Goal: Information Seeking & Learning: Learn about a topic

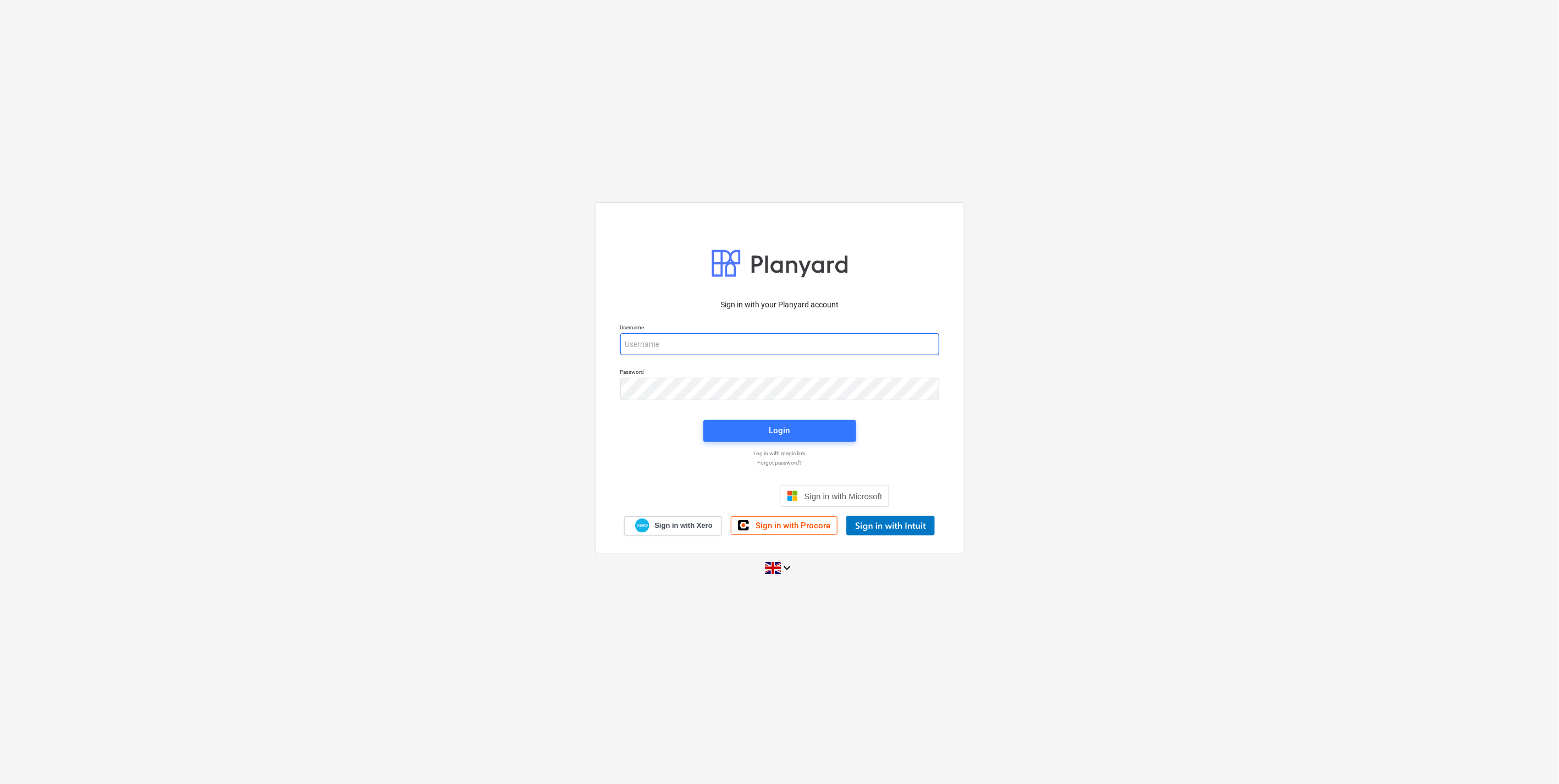
click at [713, 350] on input "email" at bounding box center [779, 344] width 319 height 22
type input "[EMAIL_ADDRESS][DOMAIN_NAME]"
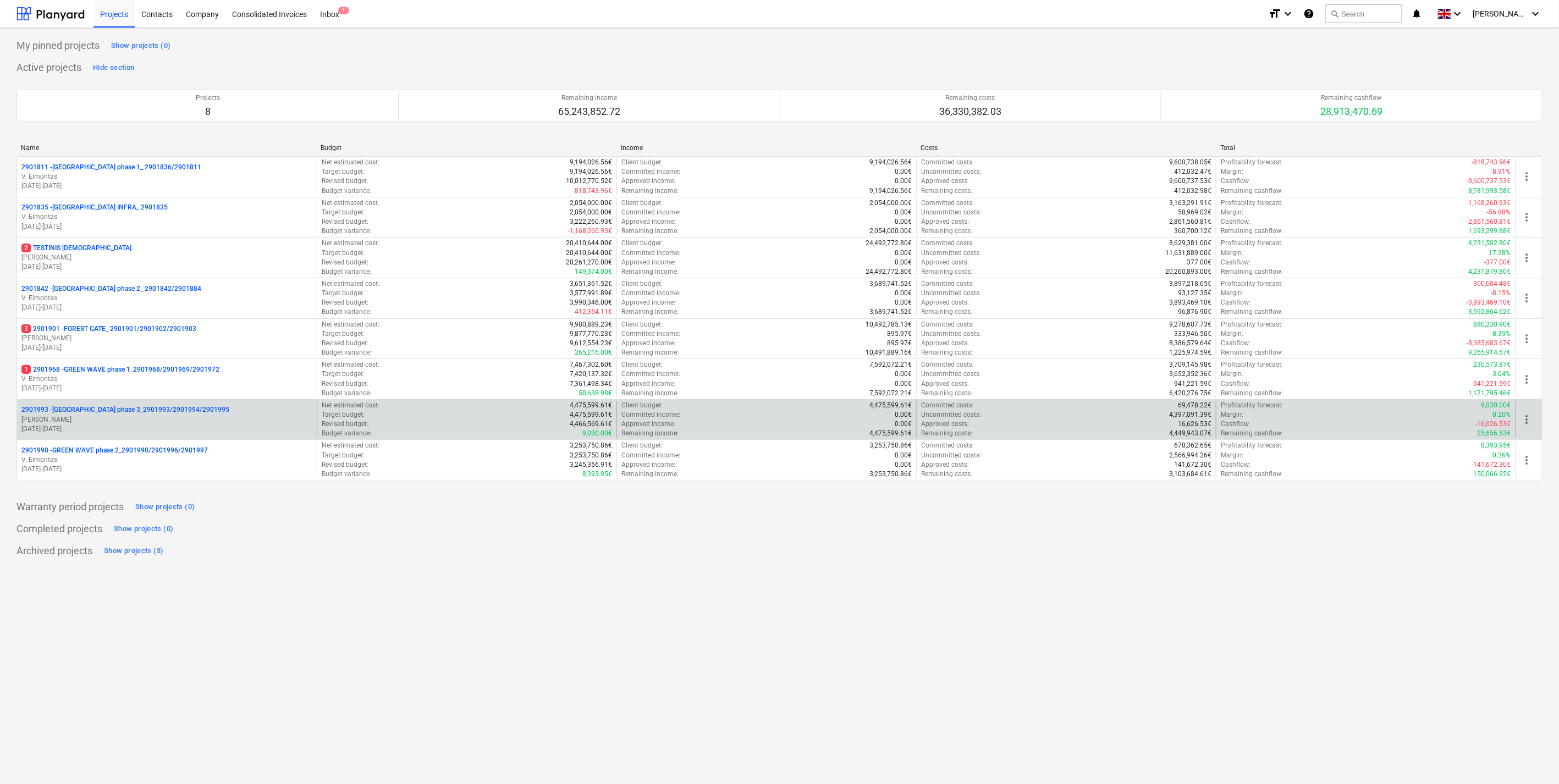
click at [155, 412] on p "2901993 - LAKE TOWN phase 3_2901993/2901994/2901995" at bounding box center [125, 409] width 208 height 9
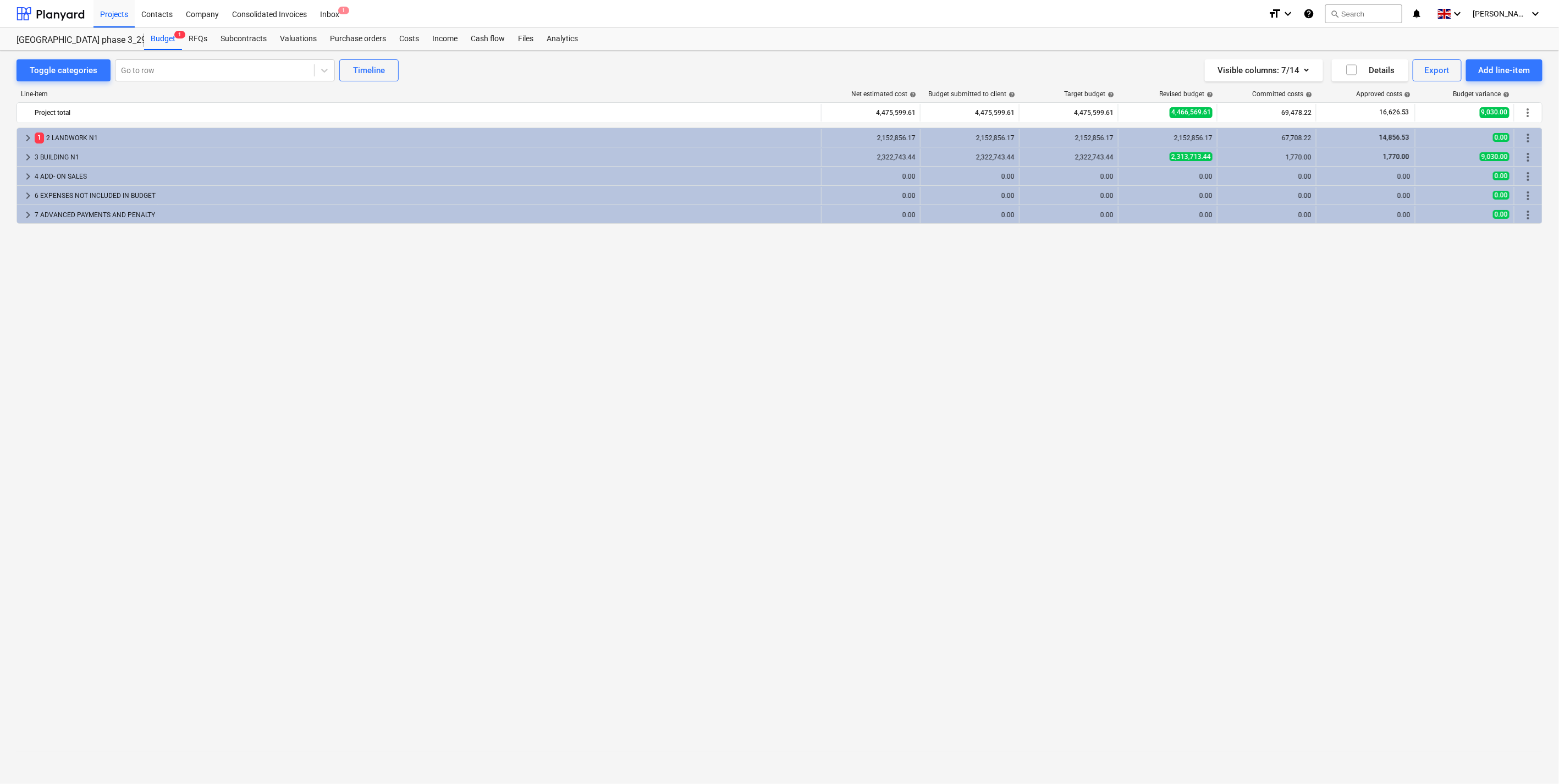
click at [820, 287] on div "keyboard_arrow_right 1 2 LANDWORK N1 2,152,856.17 2,152,856.17 2,152,856.17 2,1…" at bounding box center [779, 433] width 1525 height 611
click at [785, 266] on div "keyboard_arrow_right 1 2 LANDWORK N1 2,152,856.17 2,152,856.17 2,152,856.17 2,1…" at bounding box center [779, 433] width 1525 height 611
click at [210, 294] on div "keyboard_arrow_right 1 2 LANDWORK N1 2,152,856.17 2,152,856.17 2,152,856.17 2,1…" at bounding box center [779, 433] width 1525 height 611
click at [703, 273] on div "keyboard_arrow_right 1 2 LANDWORK N1 2,152,856.17 2,152,856.17 2,152,856.17 2,1…" at bounding box center [779, 433] width 1525 height 611
click at [820, 224] on div "keyboard_arrow_right 7 ADVANCED PAYMENTS AND PENALTY 0.00 0.00 0.00 0.00 0.00 0…" at bounding box center [779, 214] width 1525 height 19
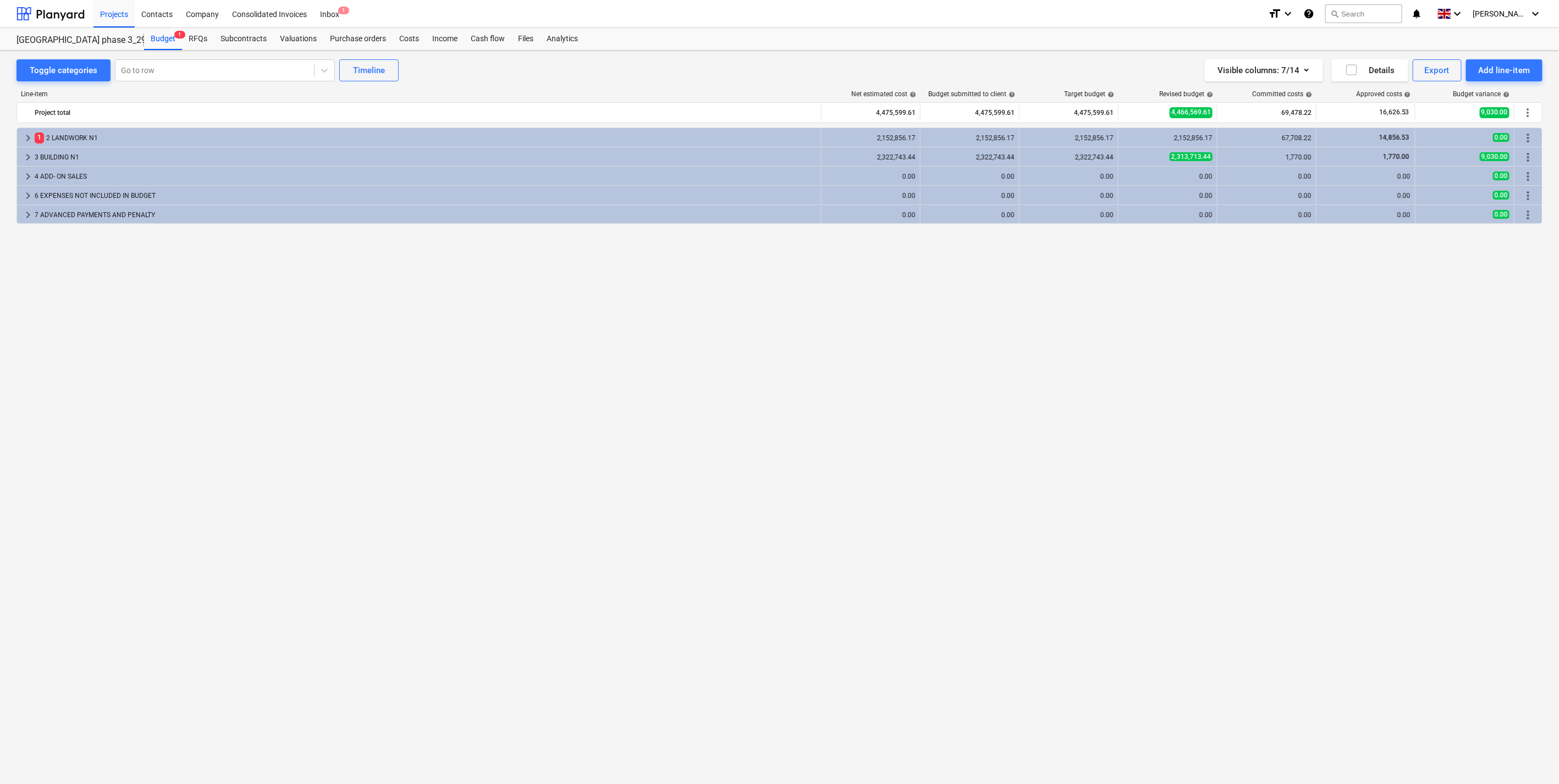
click at [780, 302] on div "keyboard_arrow_right 1 2 LANDWORK N1 2,152,856.17 2,152,856.17 2,152,856.17 2,1…" at bounding box center [779, 433] width 1525 height 611
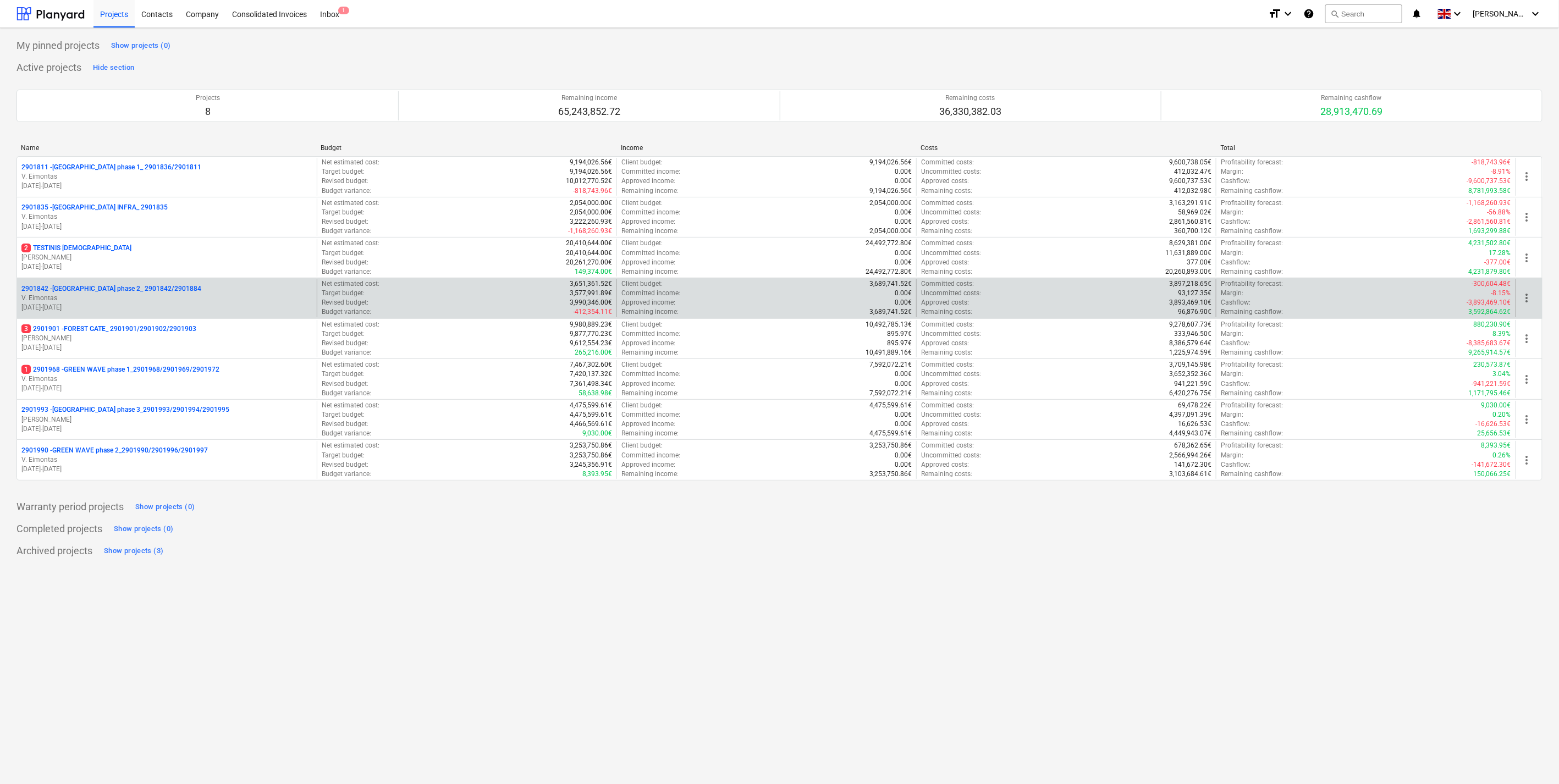
click at [155, 294] on p "V. Eimontas" at bounding box center [167, 298] width 291 height 9
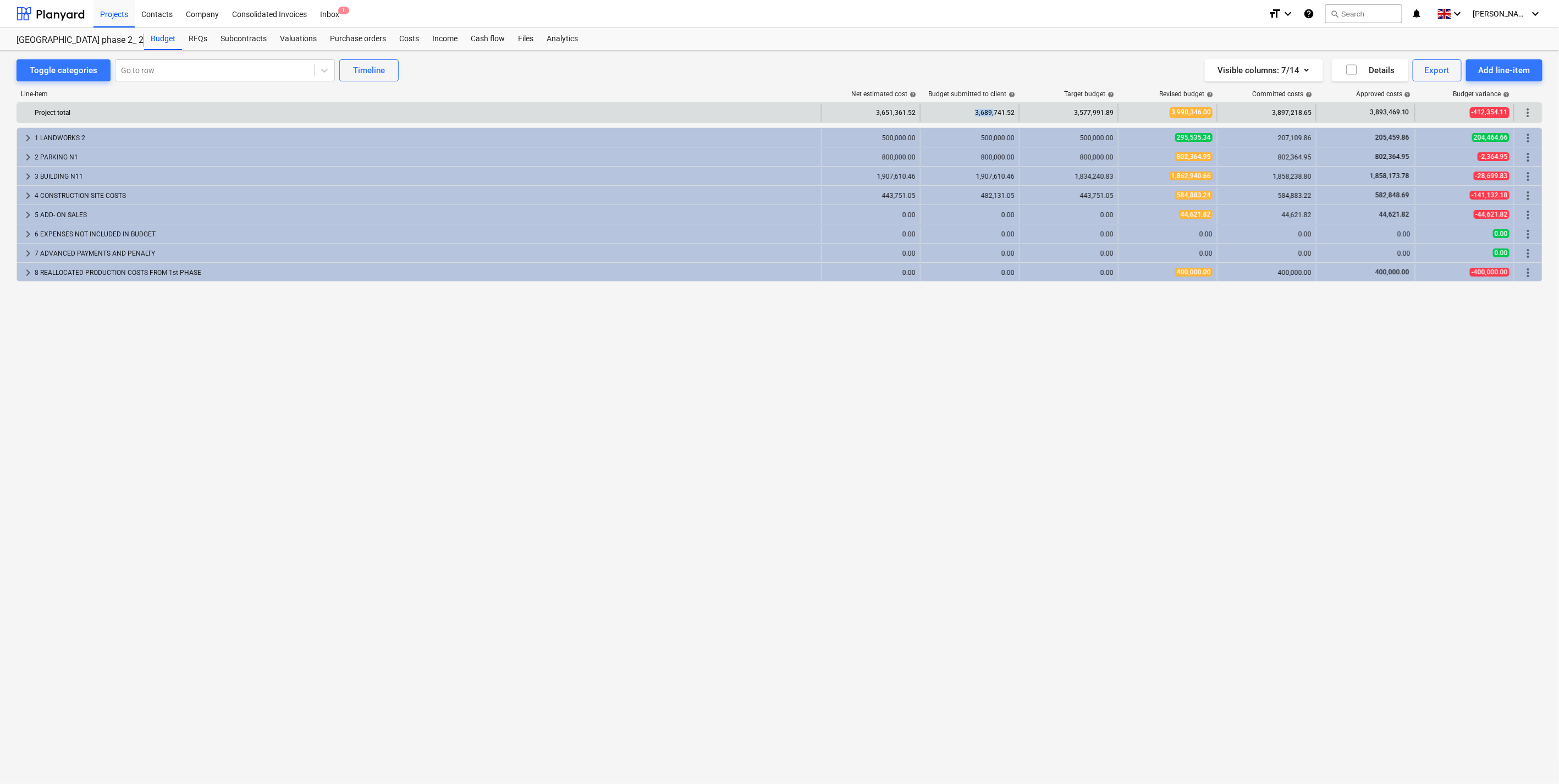
drag, startPoint x: 994, startPoint y: 111, endPoint x: 972, endPoint y: 110, distance: 22.0
click at [972, 110] on div "3,689,741.52" at bounding box center [969, 113] width 90 height 18
drag, startPoint x: 972, startPoint y: 110, endPoint x: 987, endPoint y: 112, distance: 15.1
click at [987, 112] on div "3,689,741.52" at bounding box center [969, 113] width 90 height 18
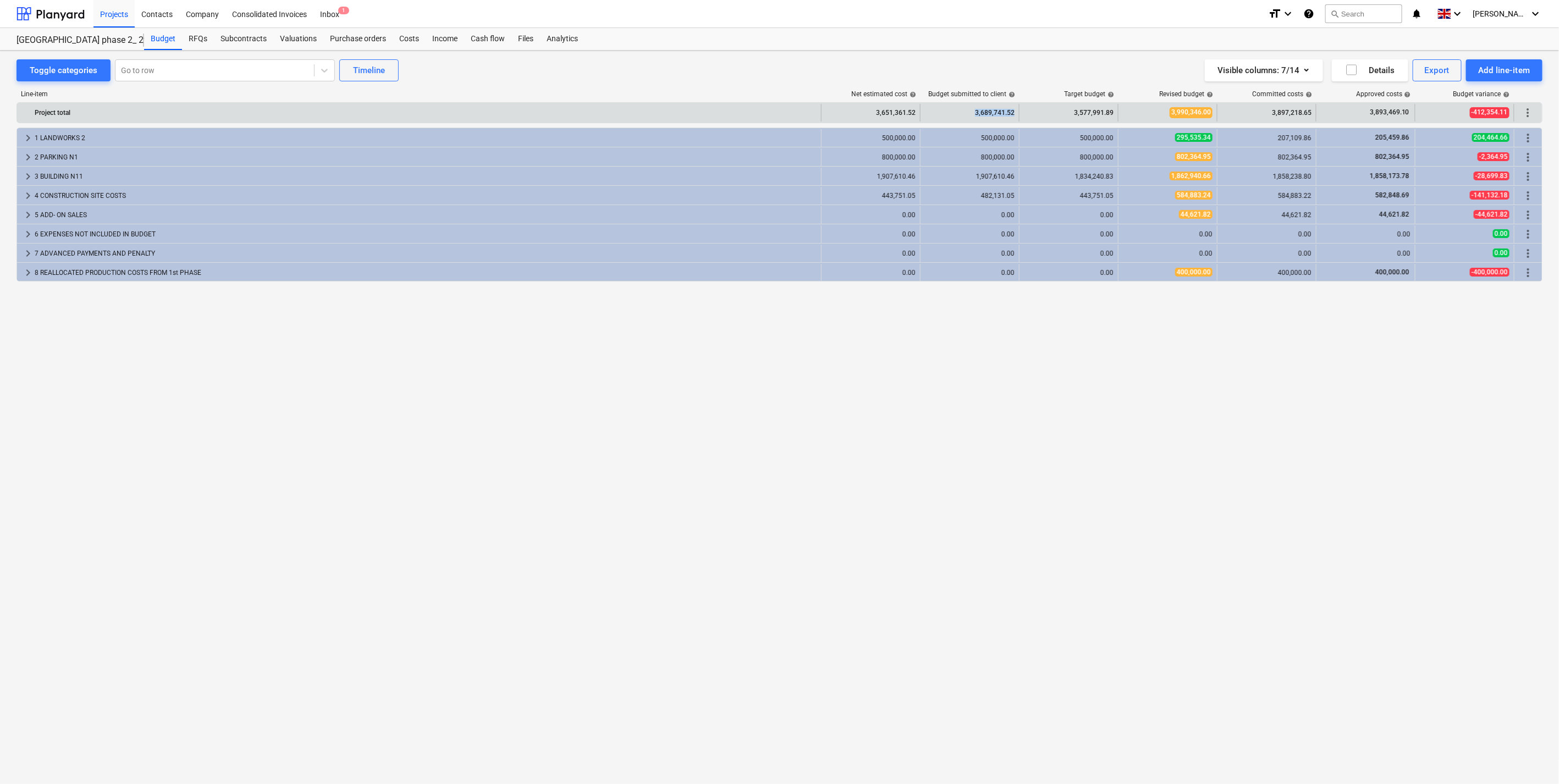
drag, startPoint x: 987, startPoint y: 112, endPoint x: 1002, endPoint y: 105, distance: 16.6
click at [987, 112] on div "3,689,741.52" at bounding box center [969, 113] width 90 height 18
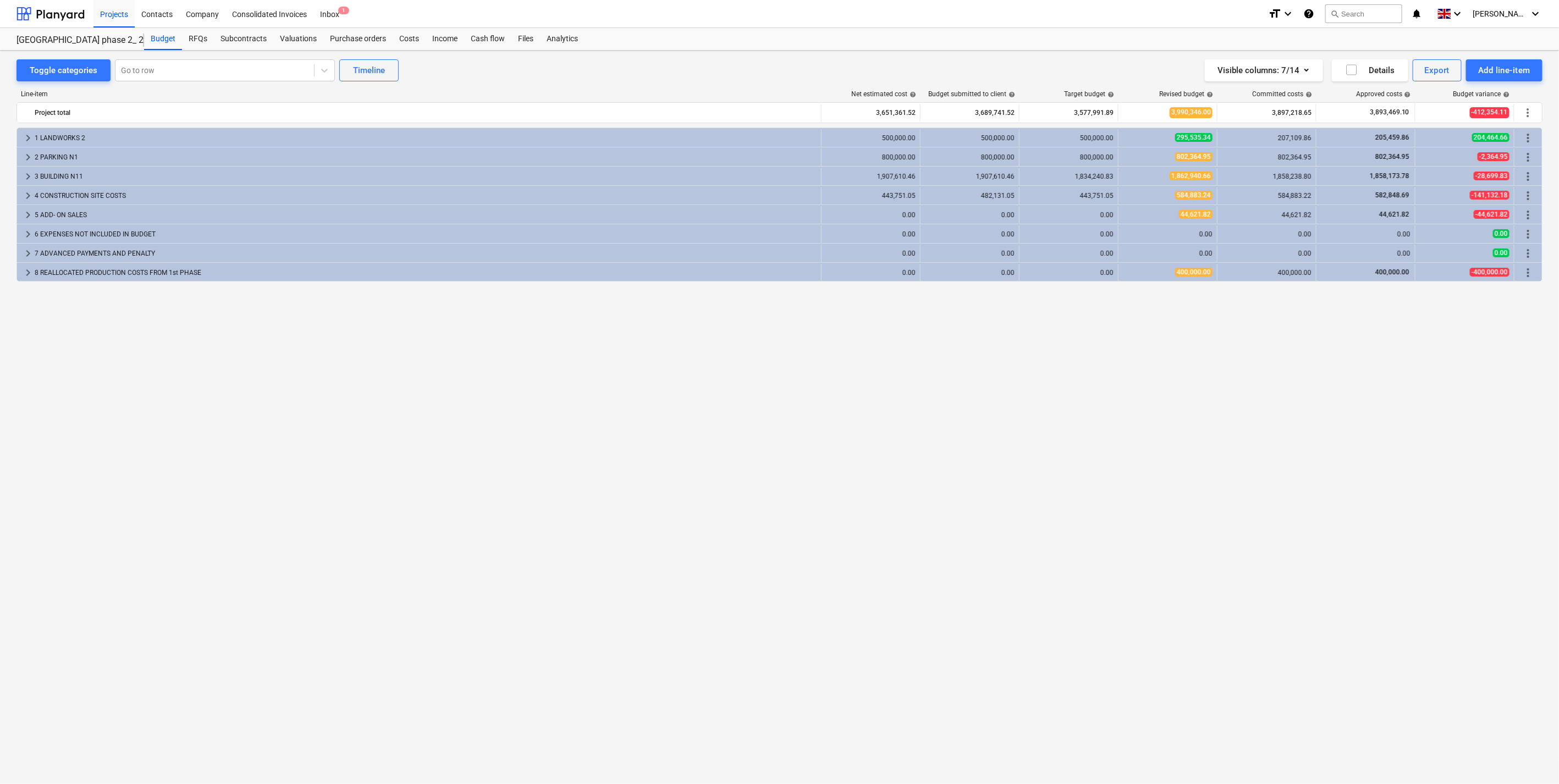
click at [998, 81] on div "Line-item Net estimated cost help Budget submitted to client help Target budget…" at bounding box center [779, 416] width 1525 height 670
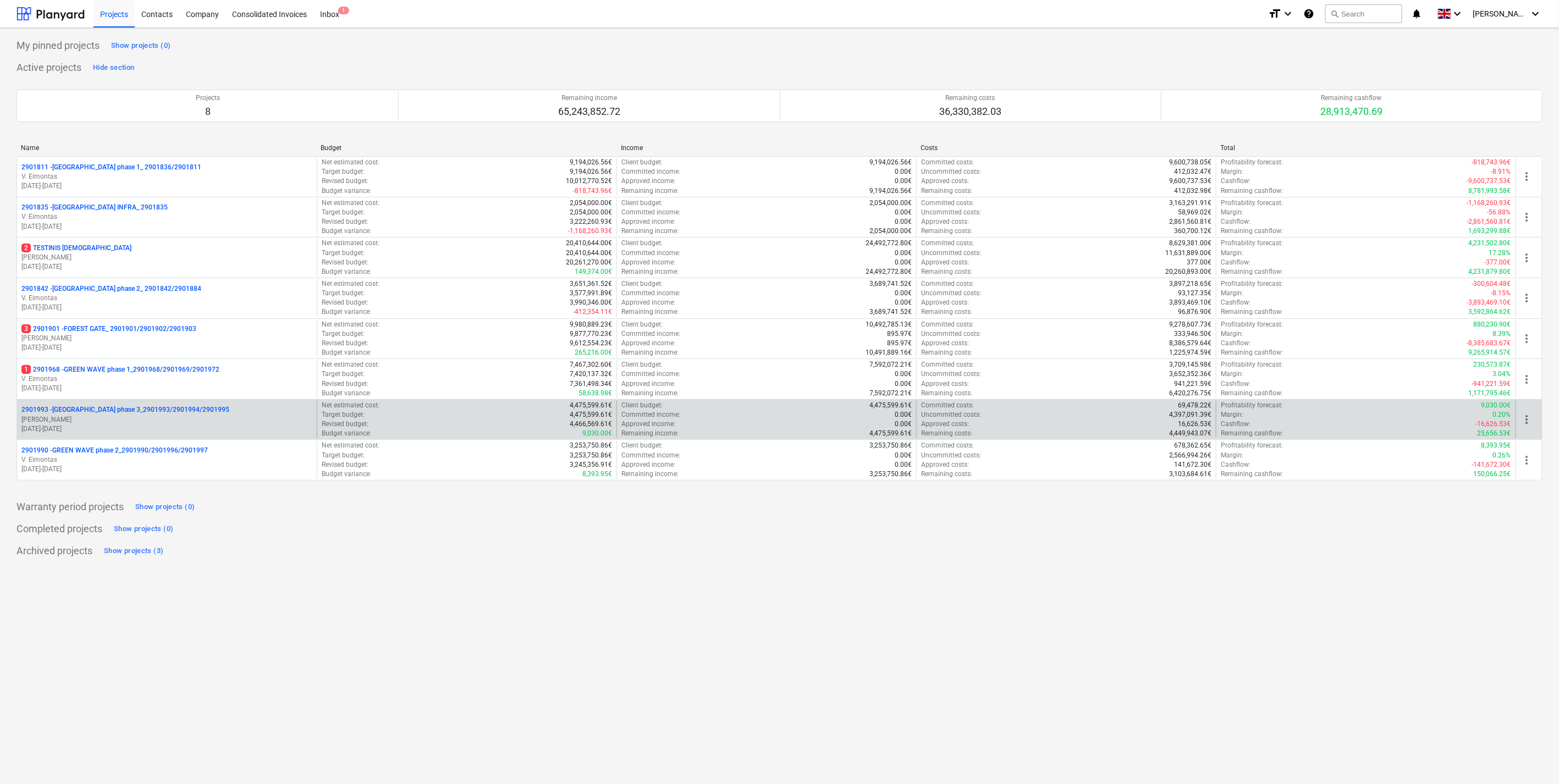
click at [145, 417] on p "[PERSON_NAME]" at bounding box center [167, 419] width 291 height 9
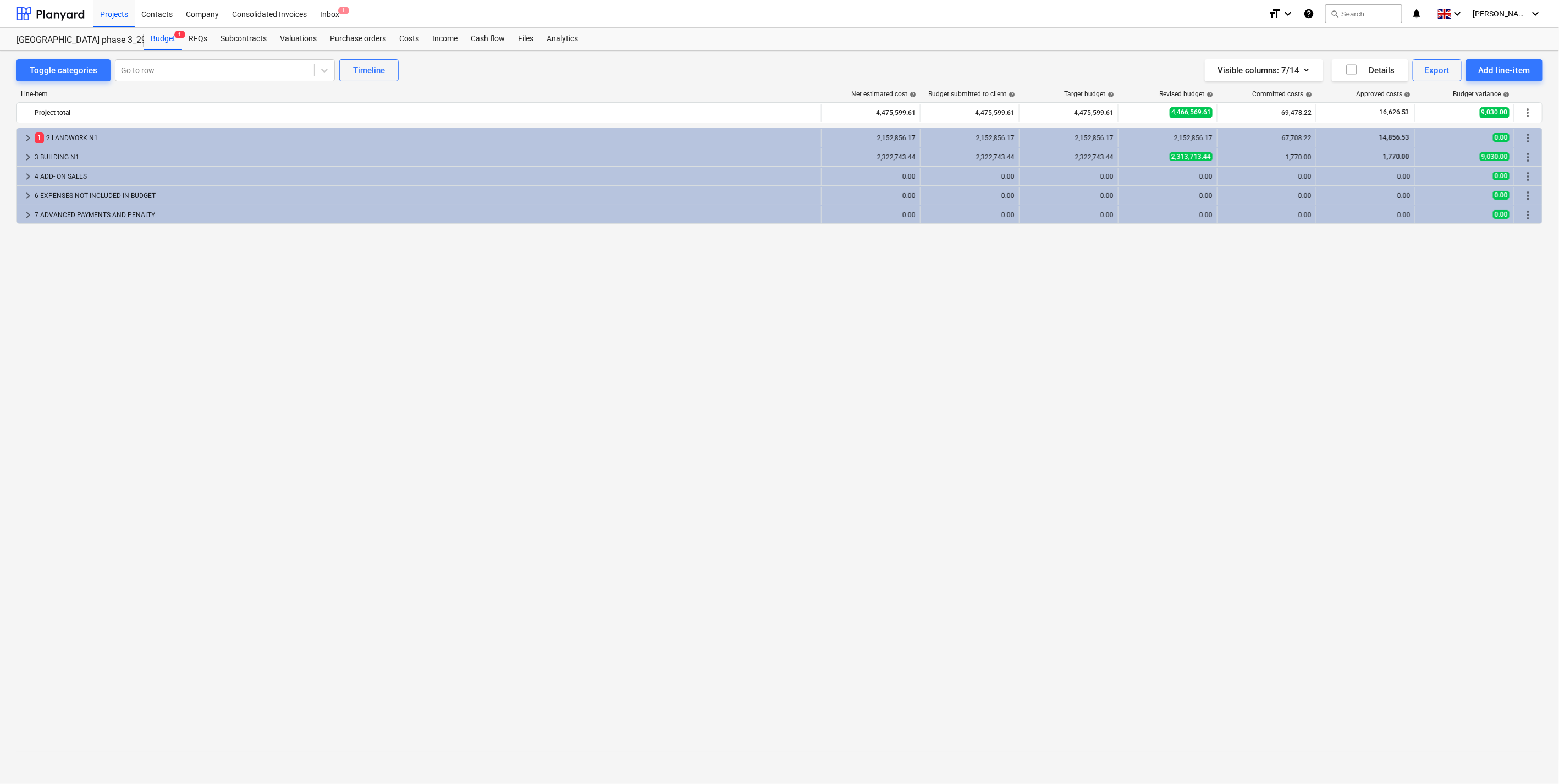
click at [1260, 299] on div "keyboard_arrow_right 1 2 LANDWORK N1 2,152,856.17 2,152,856.17 2,152,856.17 2,1…" at bounding box center [779, 433] width 1525 height 611
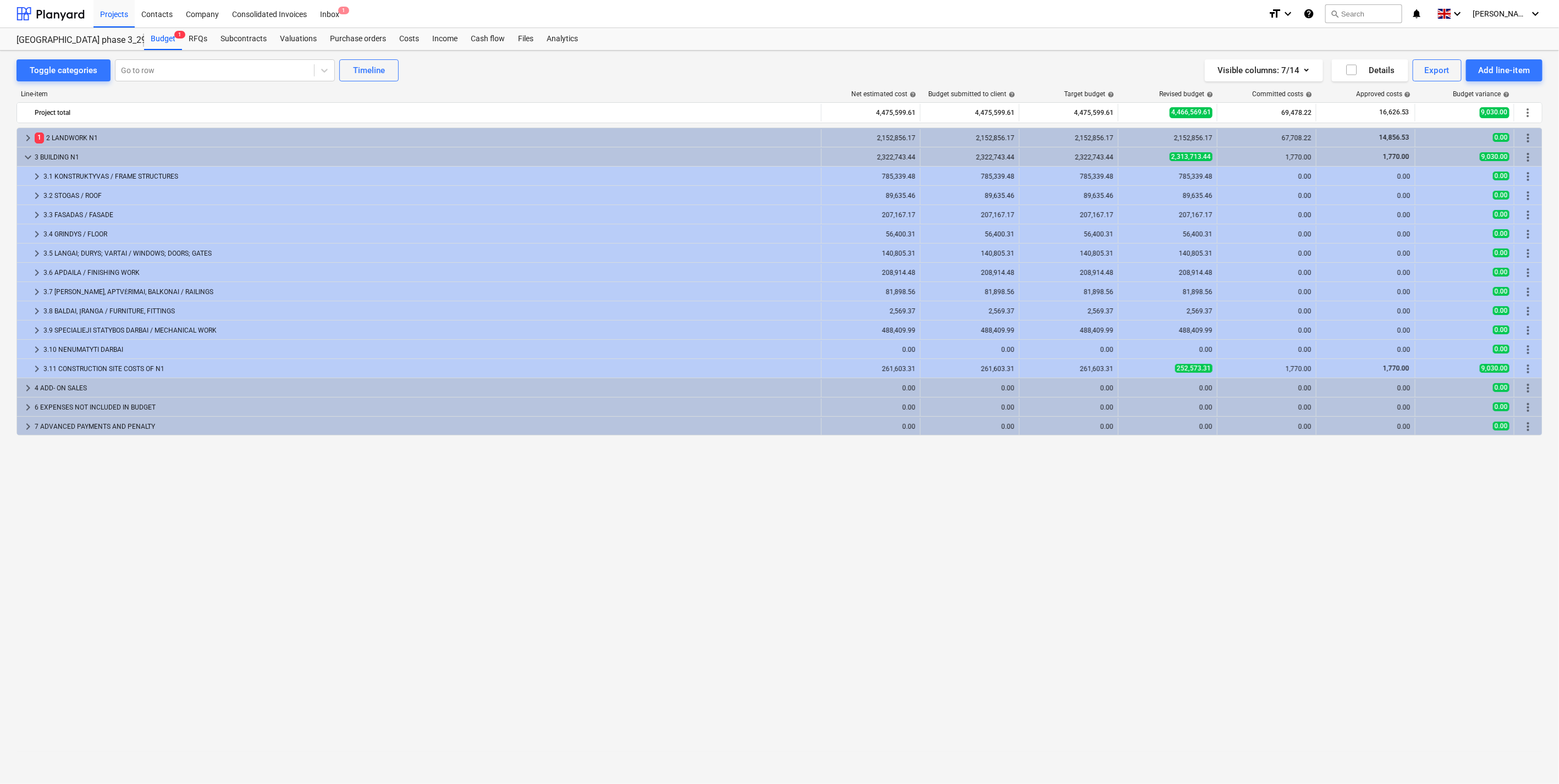
click at [1076, 155] on div "2,322,743.44" at bounding box center [1069, 157] width 90 height 8
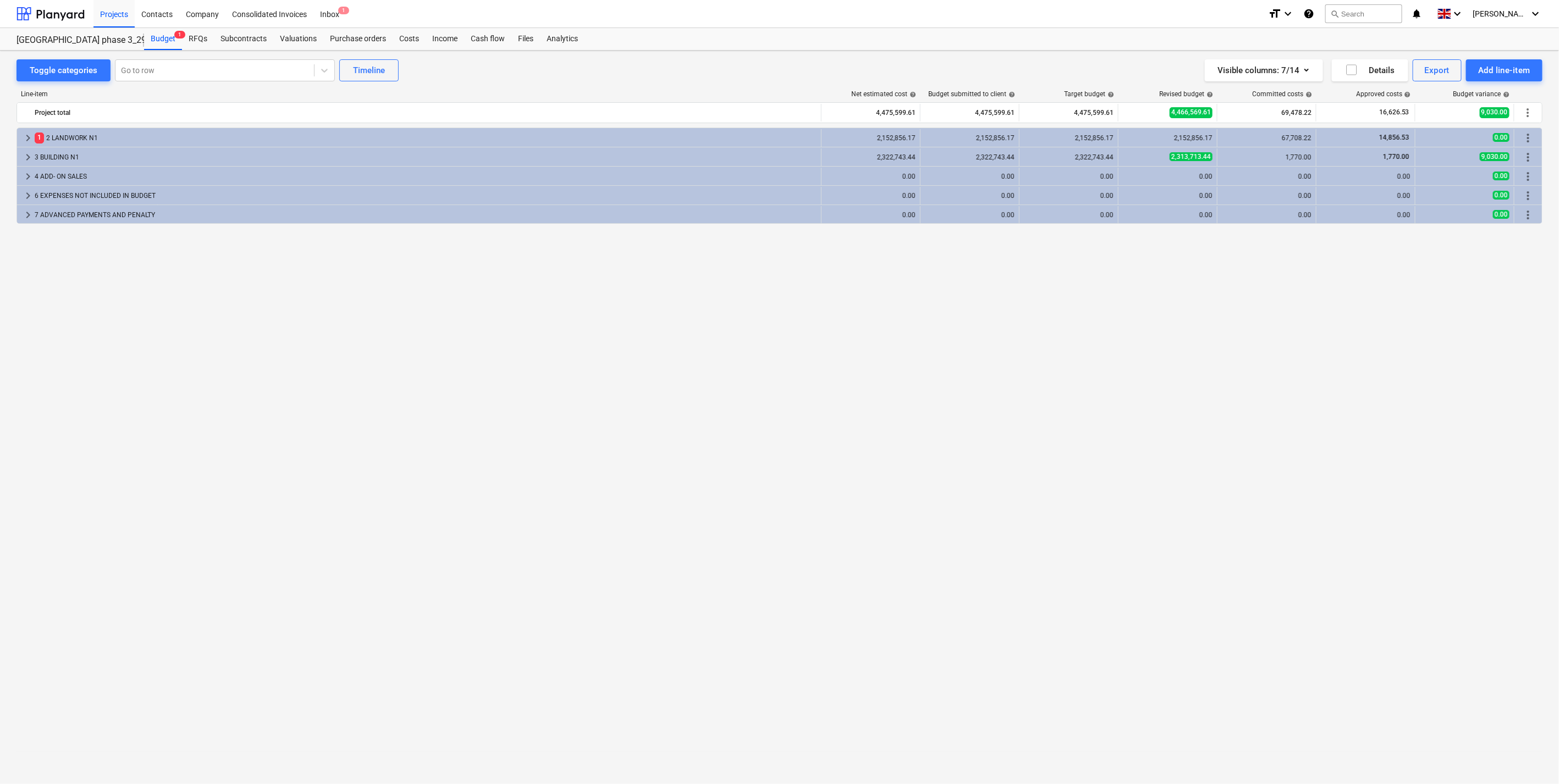
click at [1102, 46] on div "Budget 1 RFQs Subcontracts Valuations Purchase orders Costs Income Cash flow Fi…" at bounding box center [843, 38] width 1398 height 22
click at [1019, 234] on div "keyboard_arrow_right 1 2 LANDWORK N1 2,152,856.17 2,152,856.17 2,152,856.17 2,1…" at bounding box center [779, 433] width 1525 height 611
click at [766, 303] on div "keyboard_arrow_right 1 2 LANDWORK N1 2,152,856.17 2,152,856.17 2,152,856.17 2,1…" at bounding box center [779, 433] width 1525 height 611
click at [741, 331] on div "keyboard_arrow_right 1 2 LANDWORK N1 2,152,856.17 2,152,856.17 2,152,856.17 2,1…" at bounding box center [779, 433] width 1525 height 611
click at [661, 344] on div "keyboard_arrow_right 1 2 LANDWORK N1 2,152,856.17 2,152,856.17 2,152,856.17 2,1…" at bounding box center [779, 433] width 1525 height 611
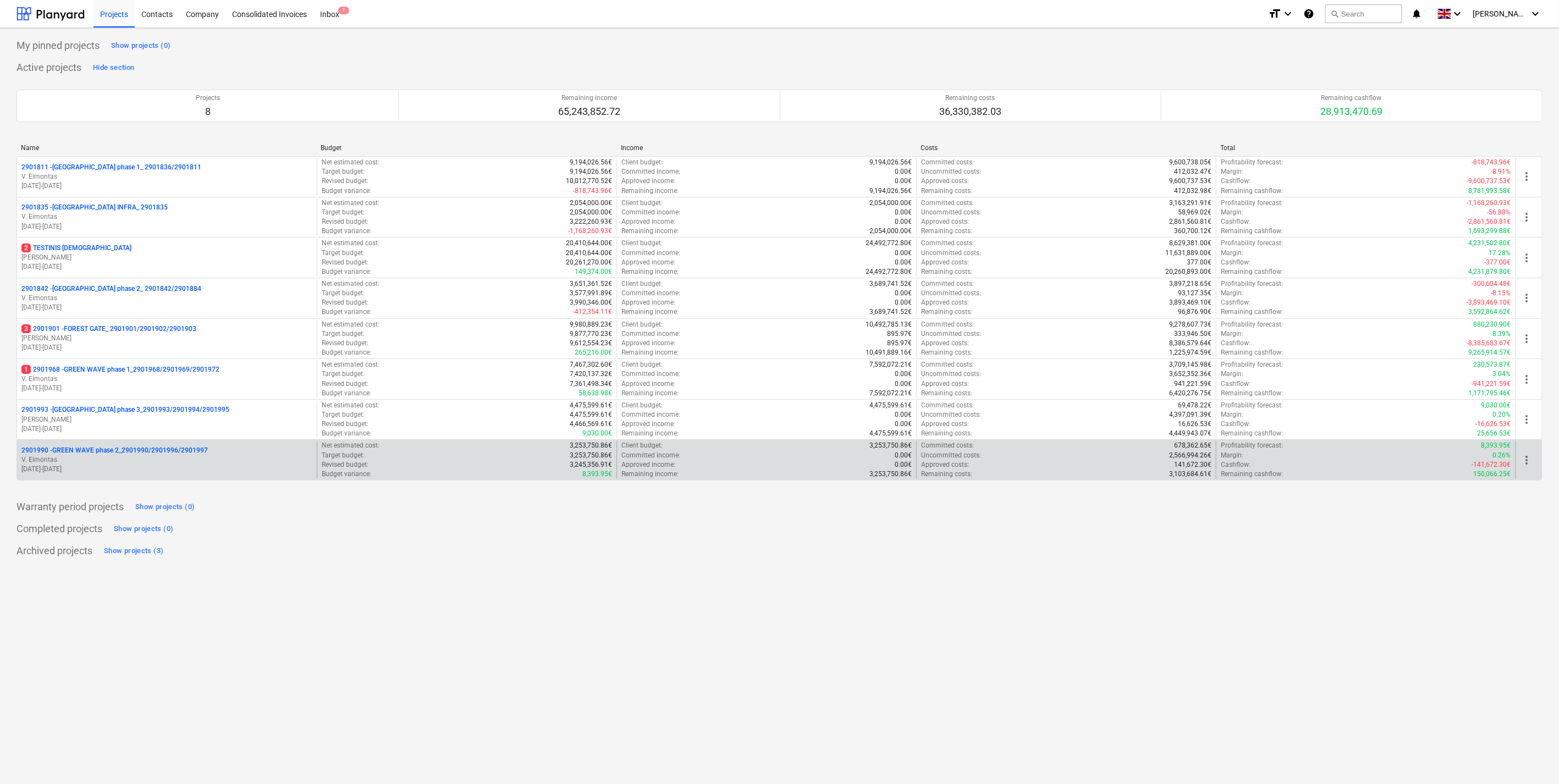
click at [133, 448] on p "2901990 - GREEN WAVE phase 2_2901990/2901996/2901997" at bounding box center [114, 450] width 186 height 9
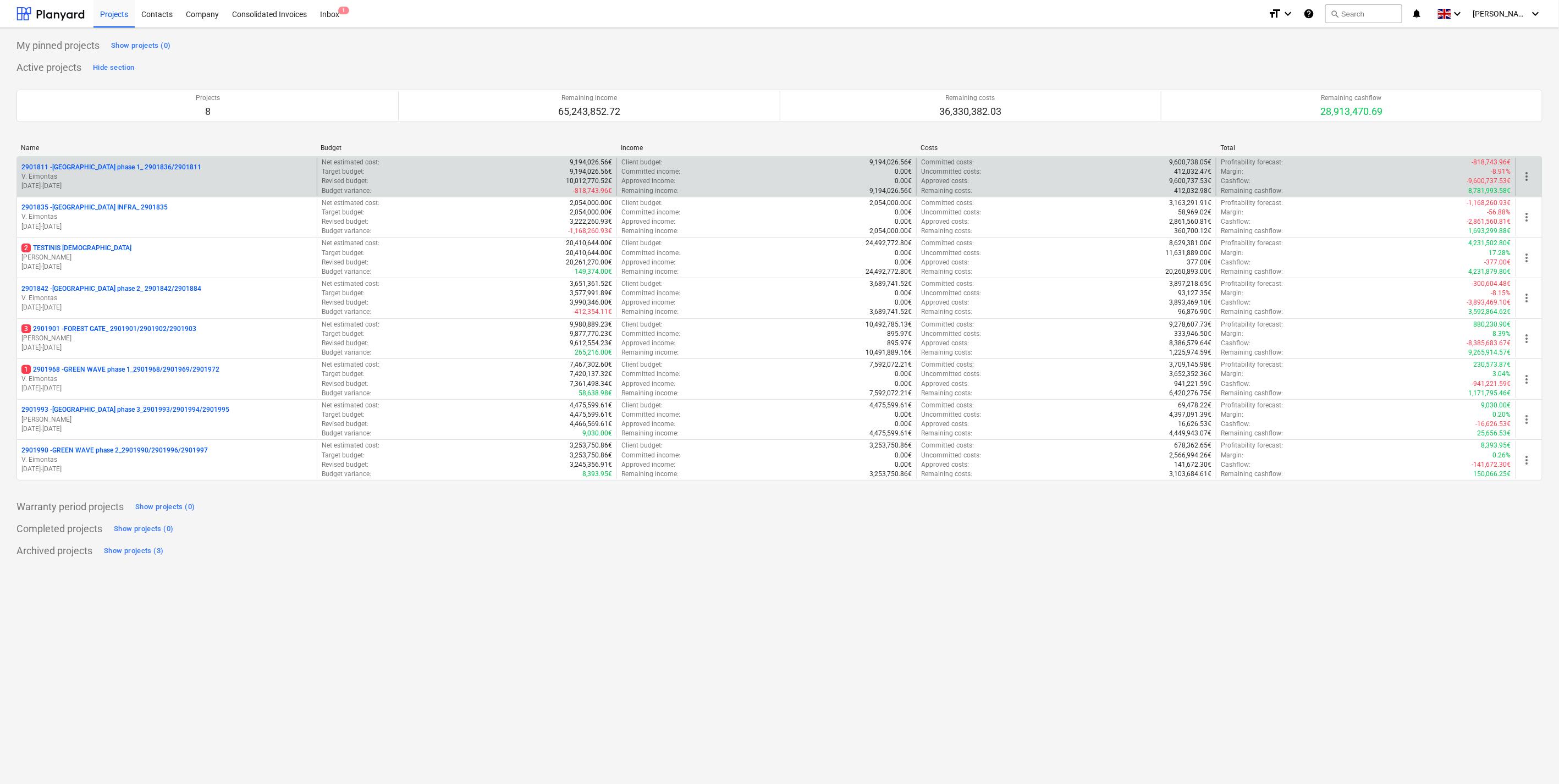
click at [150, 172] on p "2901811 - LAKE TOWN phase 1_ 2901836/2901811" at bounding box center [111, 167] width 180 height 9
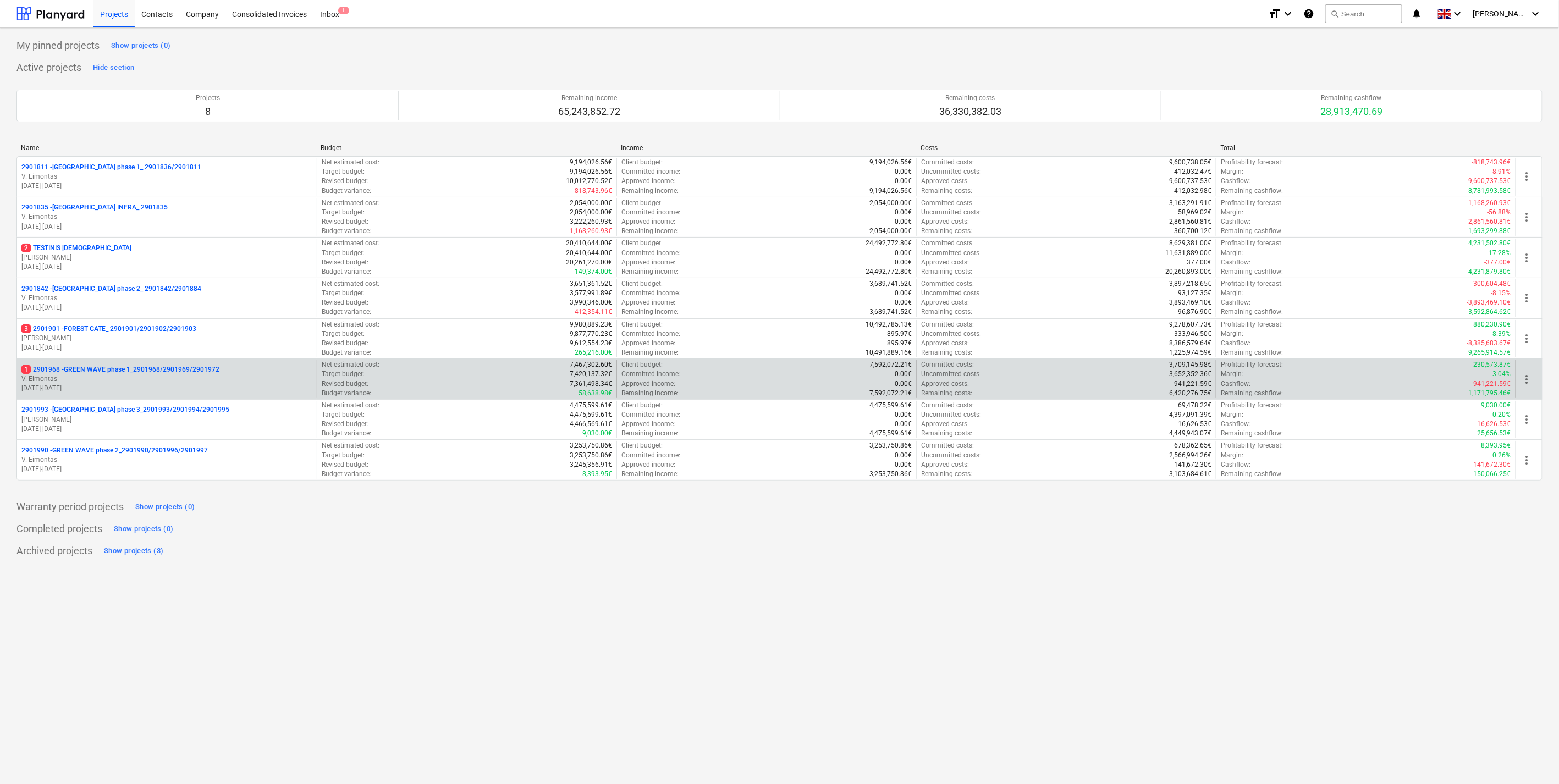
click at [130, 373] on p "1 2901968 - GREEN WAVE phase 1_2901968/2901969/2901972" at bounding box center [120, 369] width 198 height 9
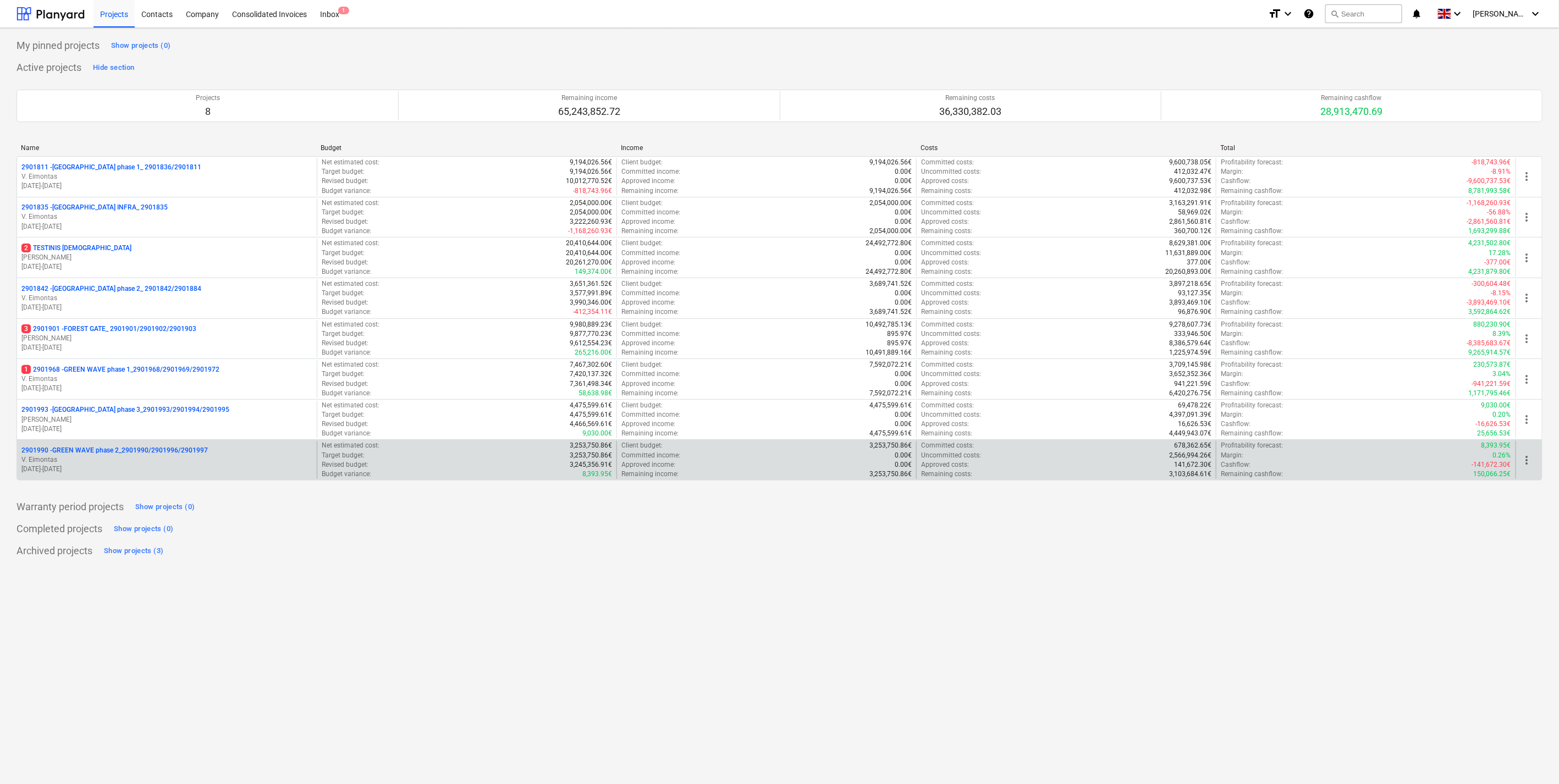
click at [163, 453] on p "2901990 - GREEN WAVE phase 2_2901990/2901996/2901997" at bounding box center [114, 450] width 186 height 9
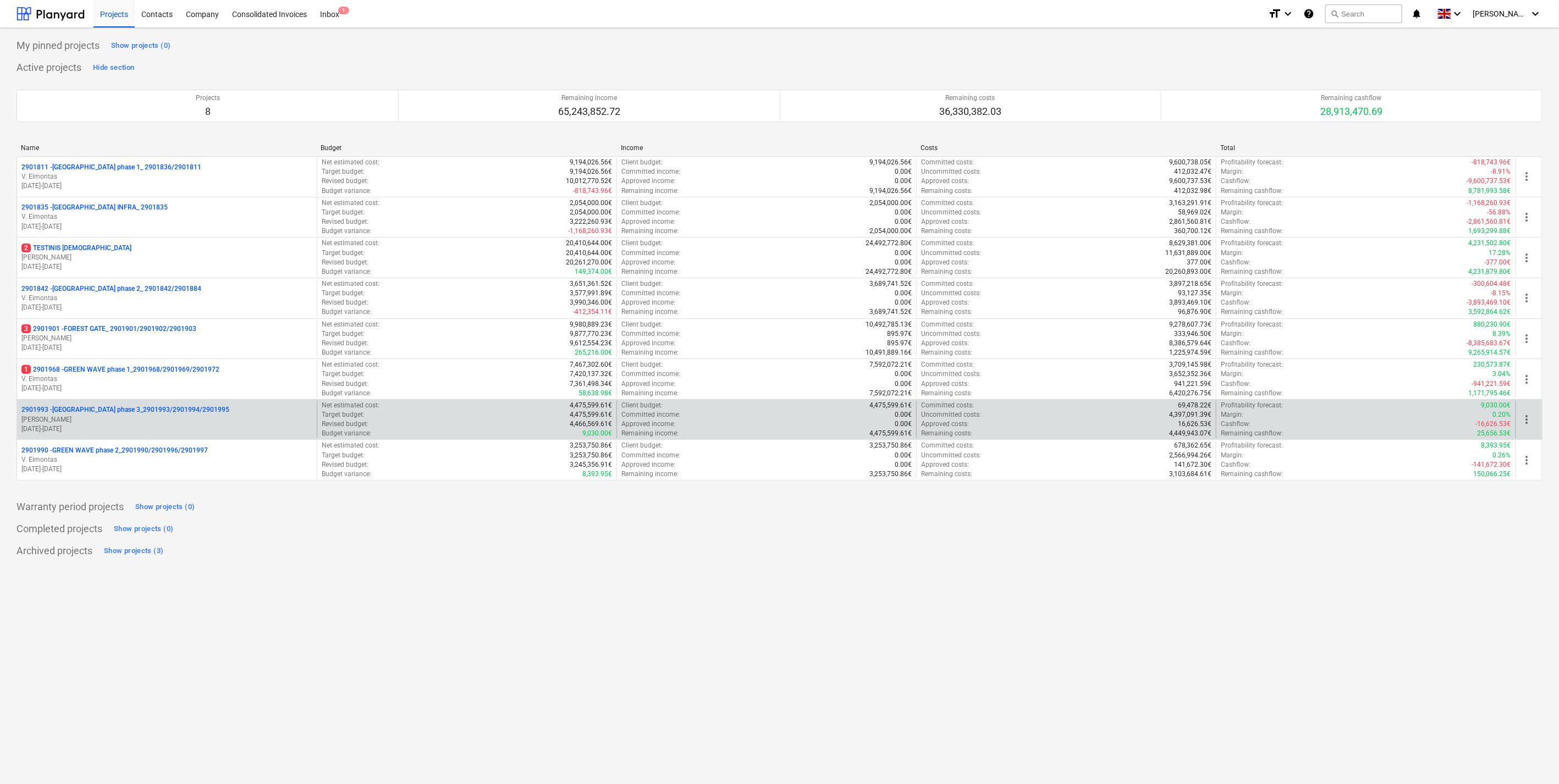
click at [162, 421] on p "[PERSON_NAME]" at bounding box center [167, 419] width 291 height 9
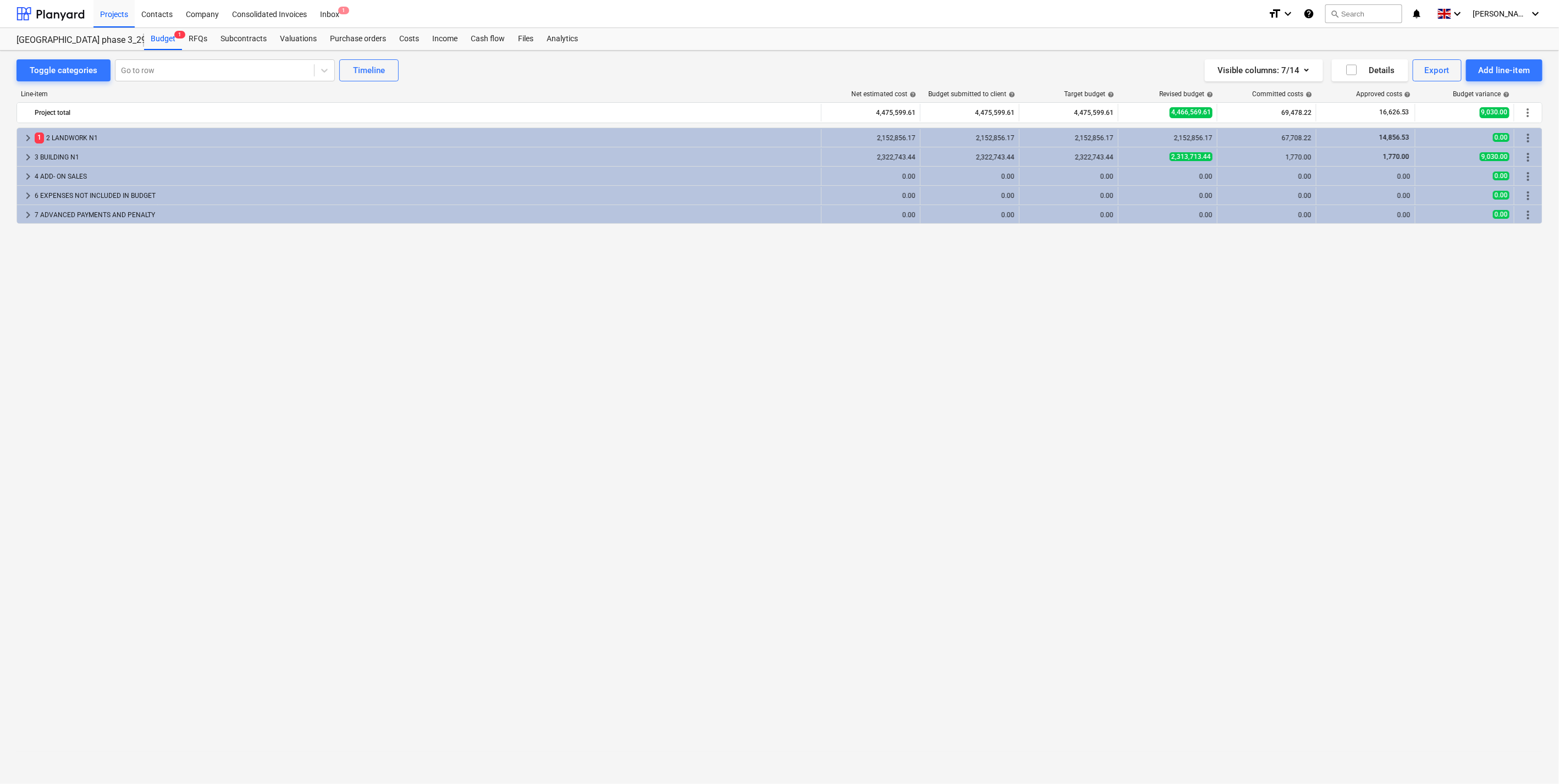
click at [895, 259] on div "keyboard_arrow_right 1 2 LANDWORK N1 2,152,856.17 2,152,856.17 2,152,856.17 2,1…" at bounding box center [779, 433] width 1525 height 611
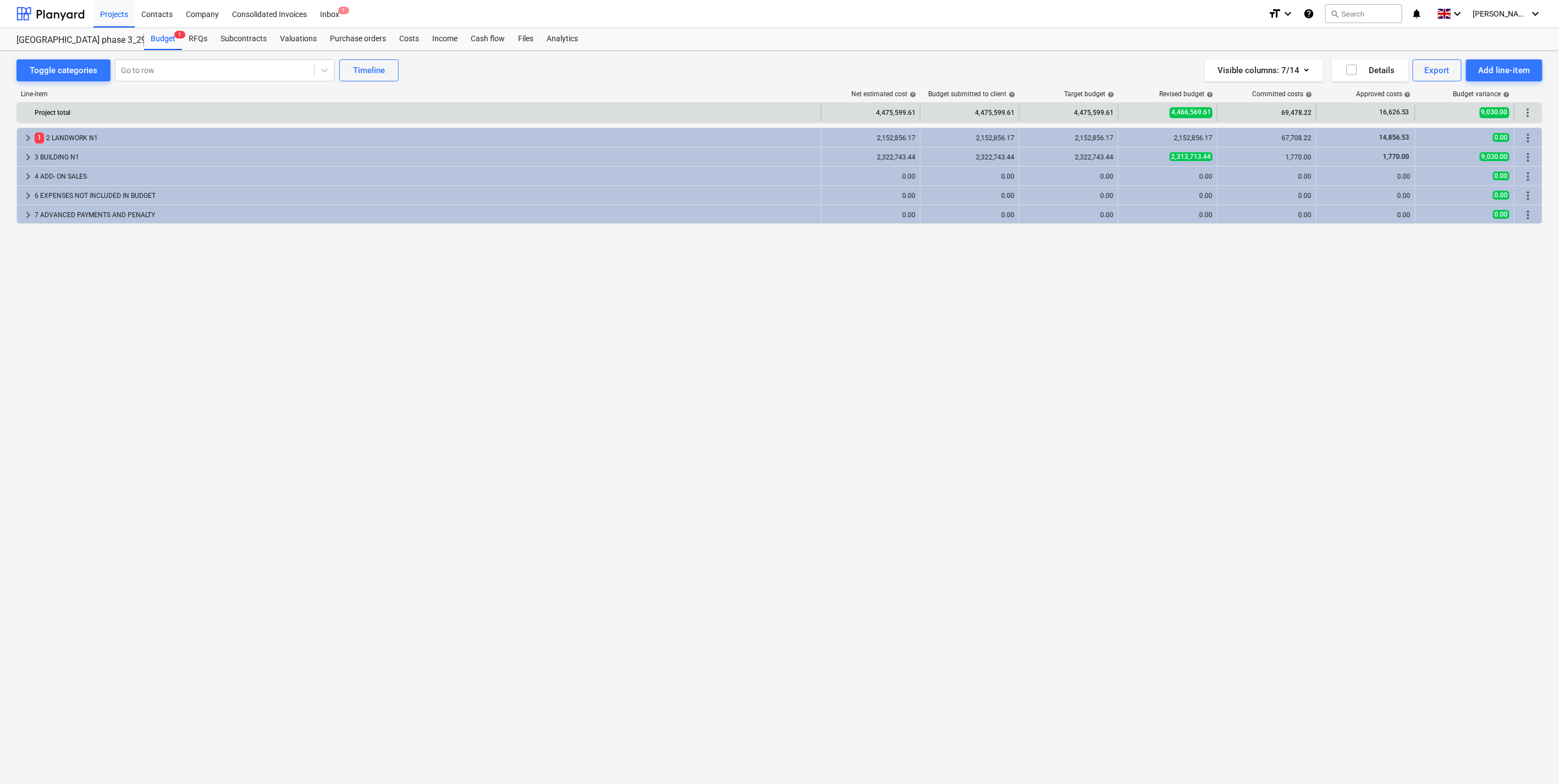
click at [829, 103] on div "Project total 4,475,599.61 4,475,599.61 4,475,599.61 4,466,569.61 69,478.22 16,…" at bounding box center [779, 113] width 1525 height 20
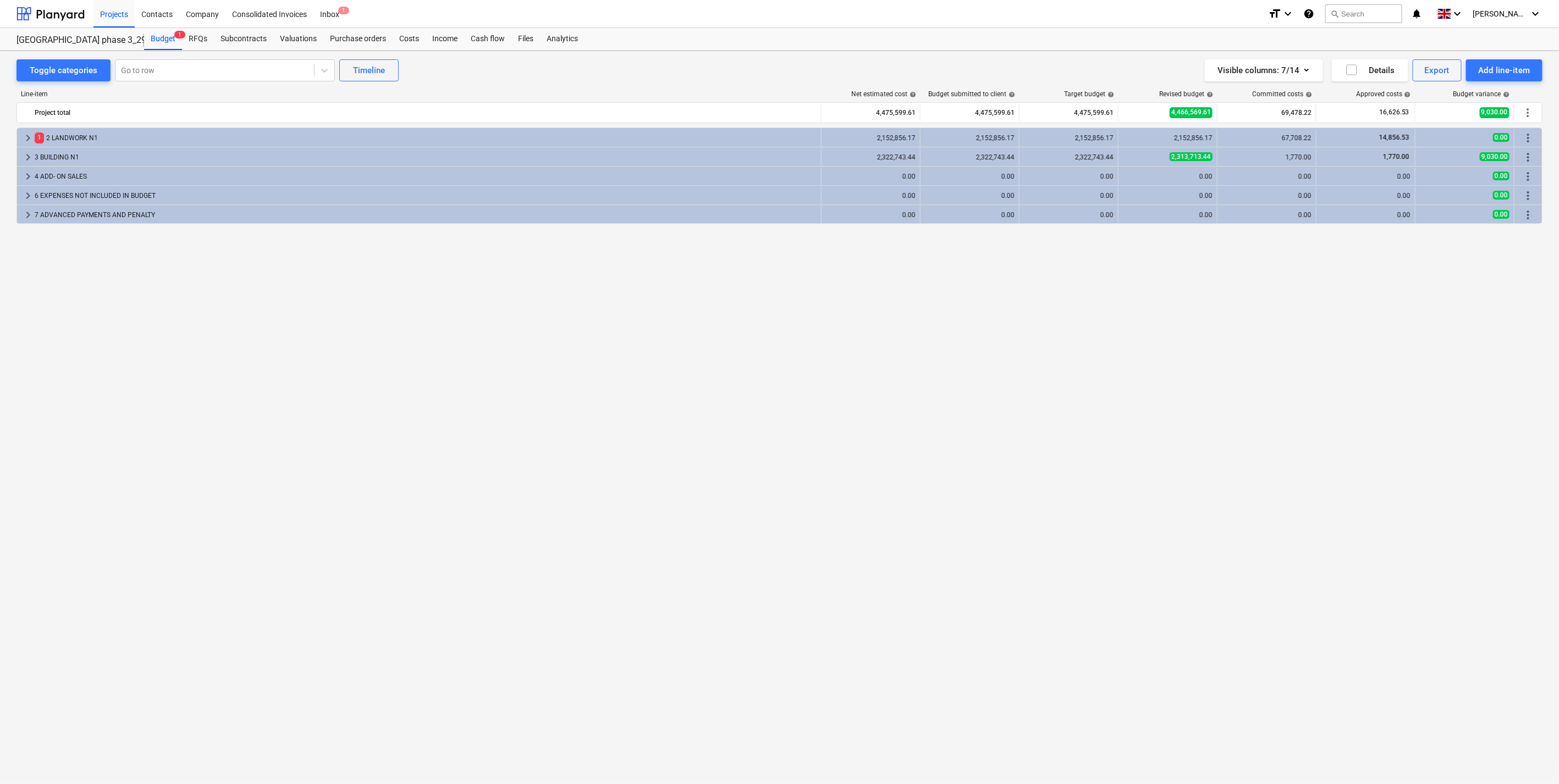
click at [823, 95] on div "Net estimated cost help" at bounding box center [871, 93] width 99 height 8
click at [821, 92] on div "Line-item" at bounding box center [419, 93] width 806 height 8
click at [821, 91] on div "Line-item" at bounding box center [419, 93] width 806 height 8
click at [821, 90] on div "Line-item" at bounding box center [419, 93] width 806 height 8
click at [588, 282] on div "keyboard_arrow_right 1 2 LANDWORK N1 2,152,856.17 2,152,856.17 2,152,856.17 2,1…" at bounding box center [779, 433] width 1525 height 611
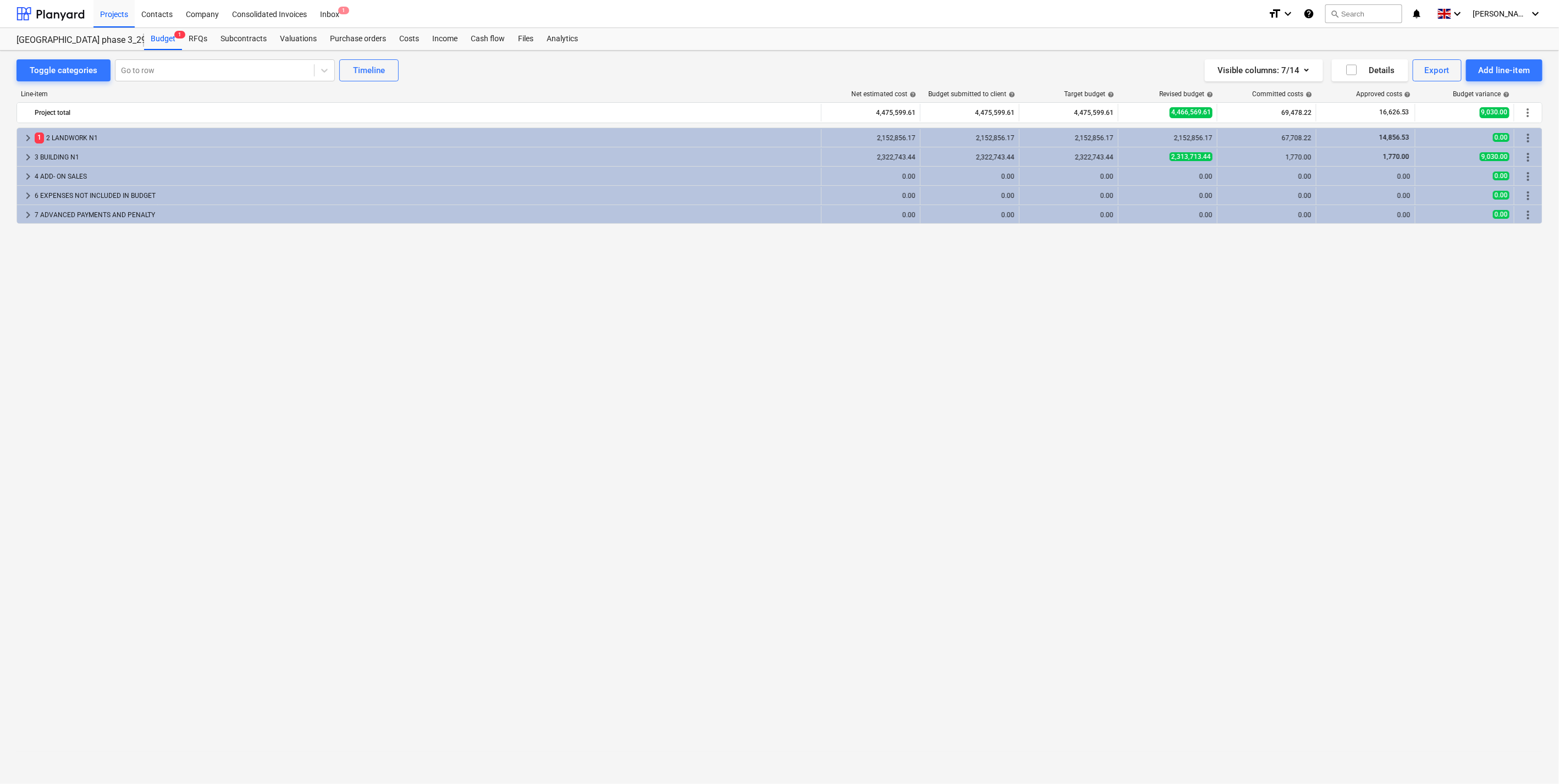
click at [391, 278] on div "keyboard_arrow_right 1 2 LANDWORK N1 2,152,856.17 2,152,856.17 2,152,856.17 2,1…" at bounding box center [779, 433] width 1525 height 611
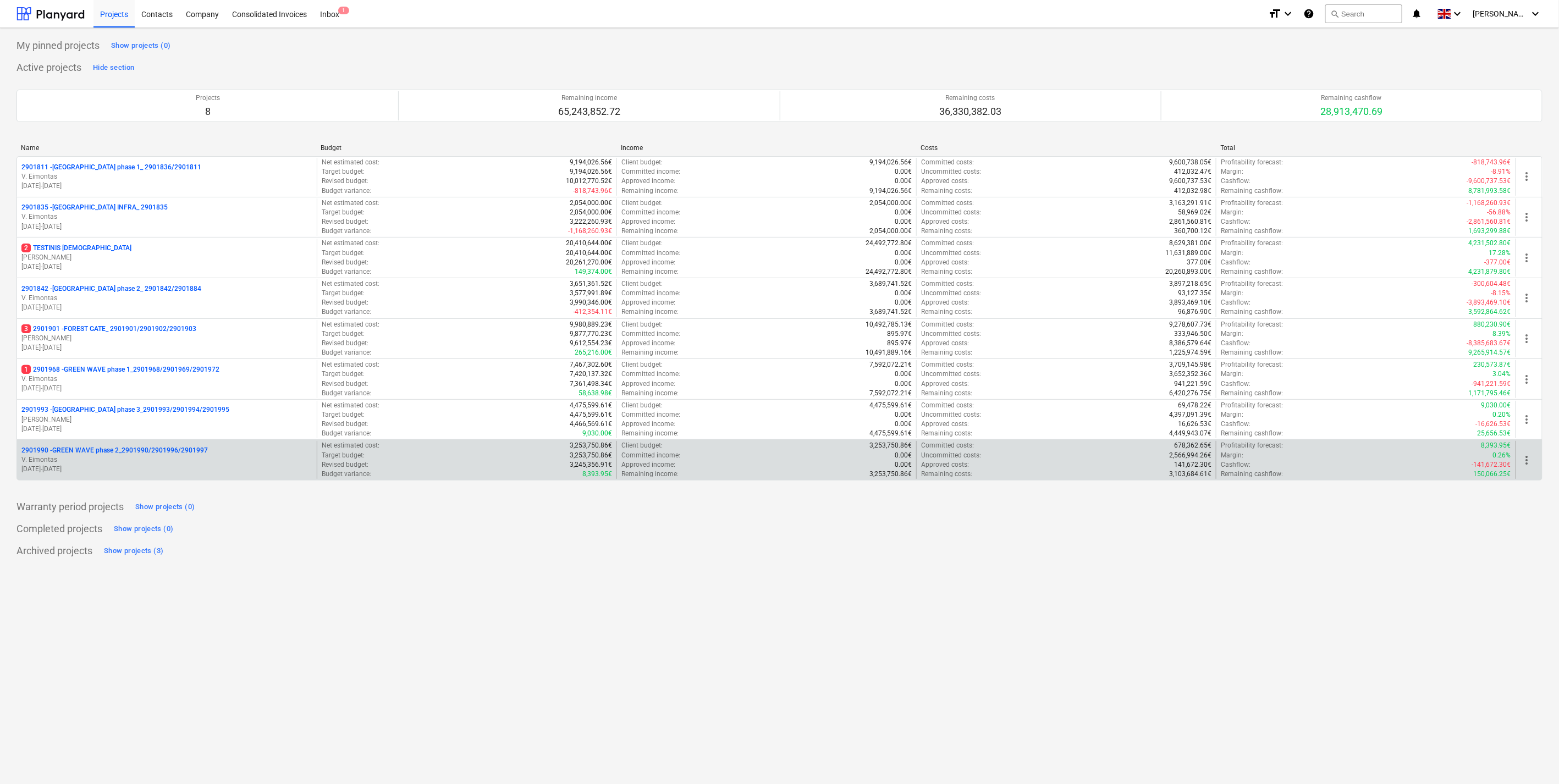
click at [138, 459] on p "V. Eimontas" at bounding box center [167, 460] width 291 height 9
click at [204, 460] on p "V. Eimontas" at bounding box center [167, 460] width 291 height 9
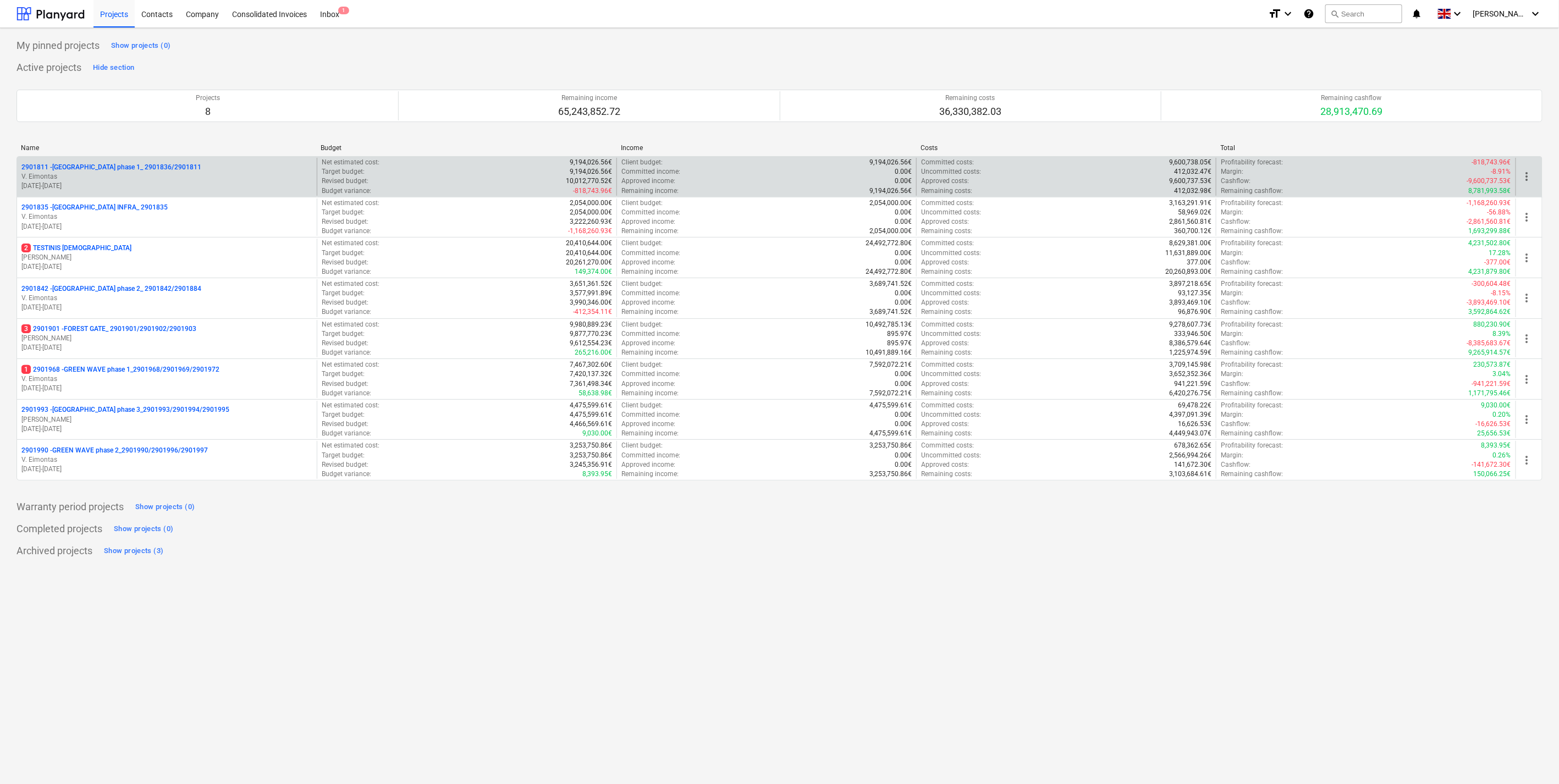
click at [176, 183] on p "20.11.2023 - 31.12.2024" at bounding box center [167, 186] width 291 height 9
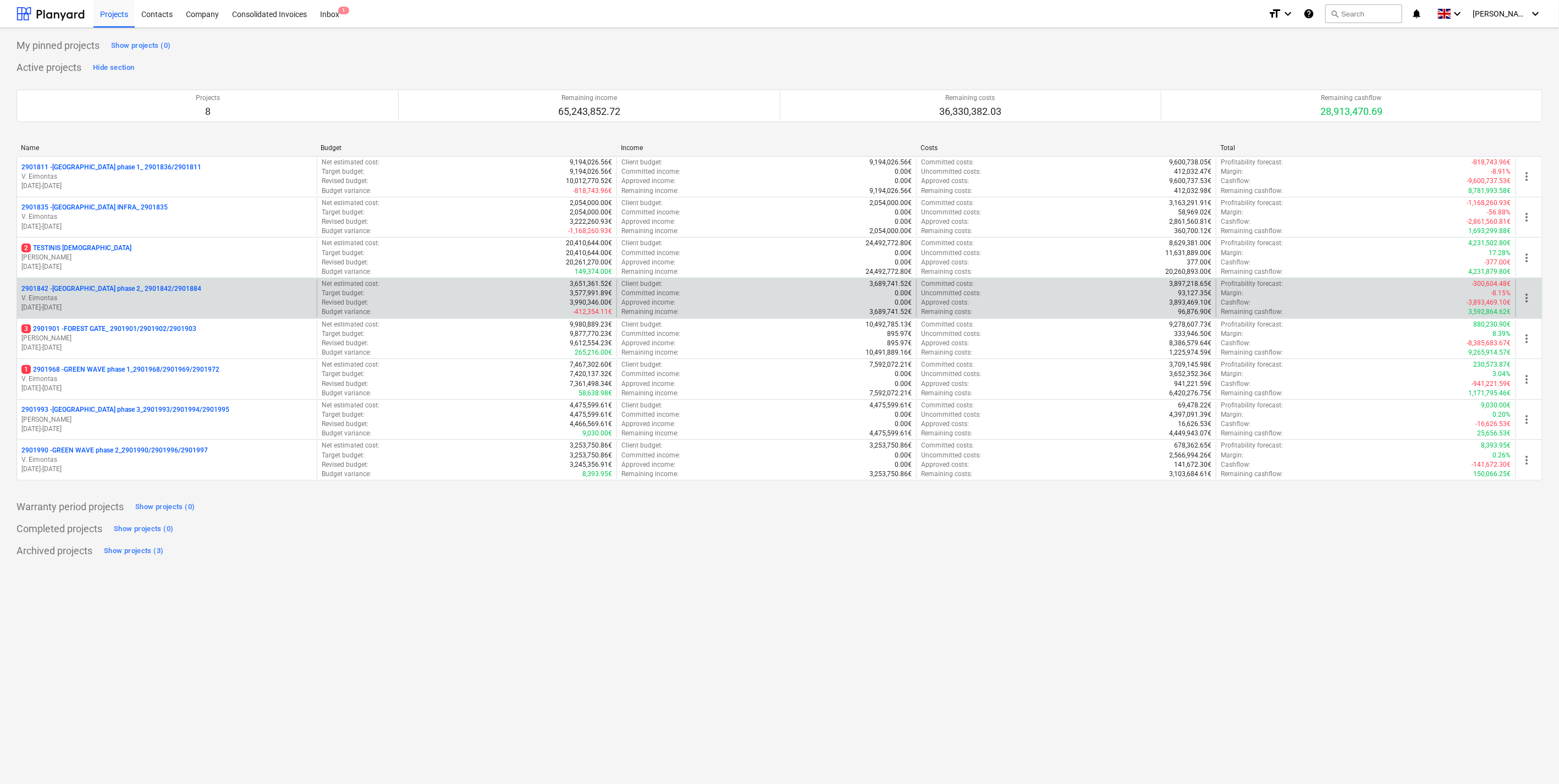
click at [164, 304] on p "01.10.2023 - 31.01.2025" at bounding box center [167, 307] width 291 height 9
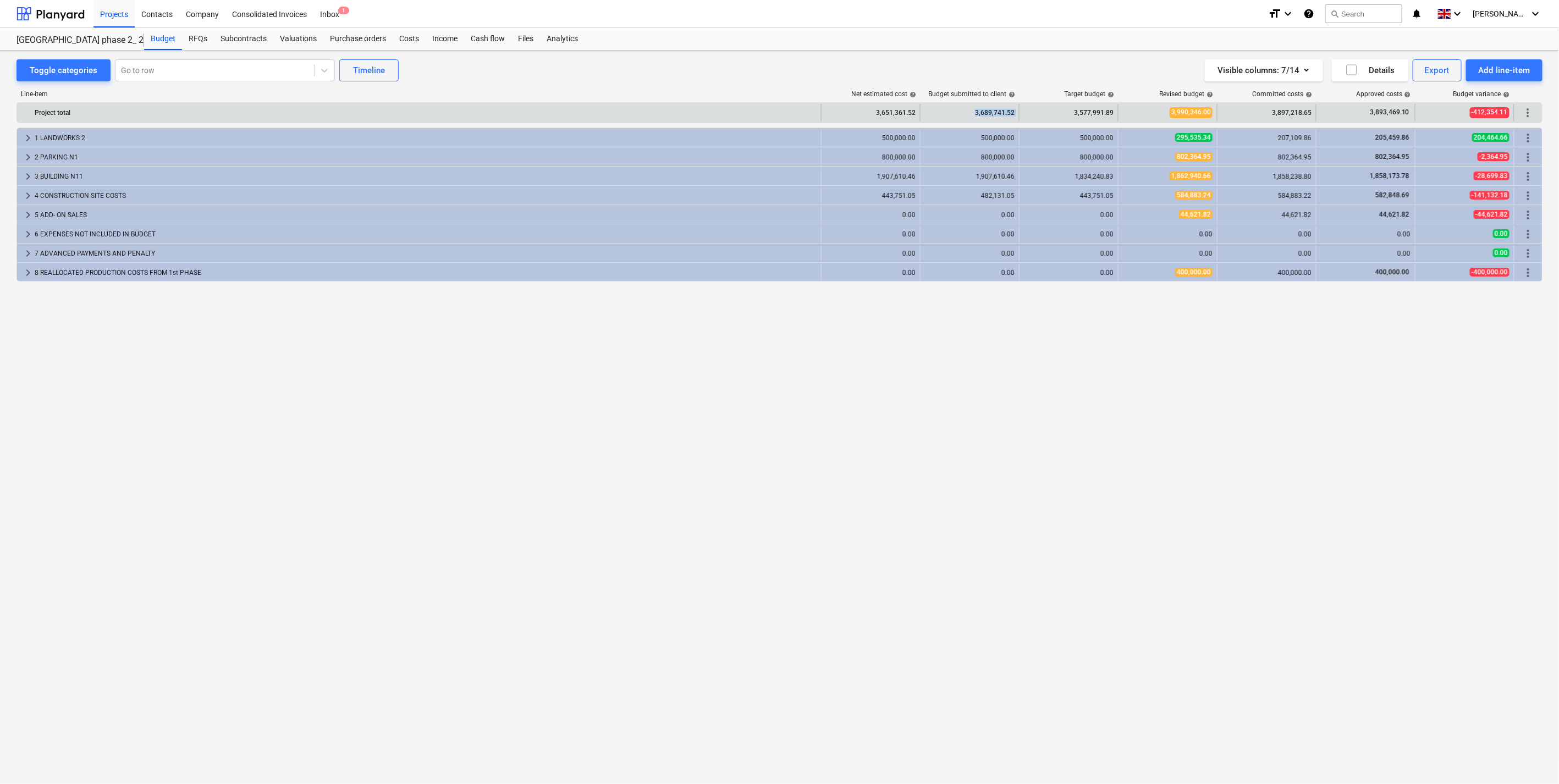
drag, startPoint x: 977, startPoint y: 112, endPoint x: 1021, endPoint y: 118, distance: 44.4
click at [1021, 118] on div "Project total 3,651,361.52 3,689,741.52 3,577,991.89 3,990,346.00 3,897,218.65 …" at bounding box center [779, 113] width 1525 height 18
drag, startPoint x: 1021, startPoint y: 118, endPoint x: 1014, endPoint y: 112, distance: 9.2
click at [1014, 112] on div "3,689,741.52" at bounding box center [969, 113] width 90 height 18
drag, startPoint x: 1014, startPoint y: 112, endPoint x: 972, endPoint y: 113, distance: 42.0
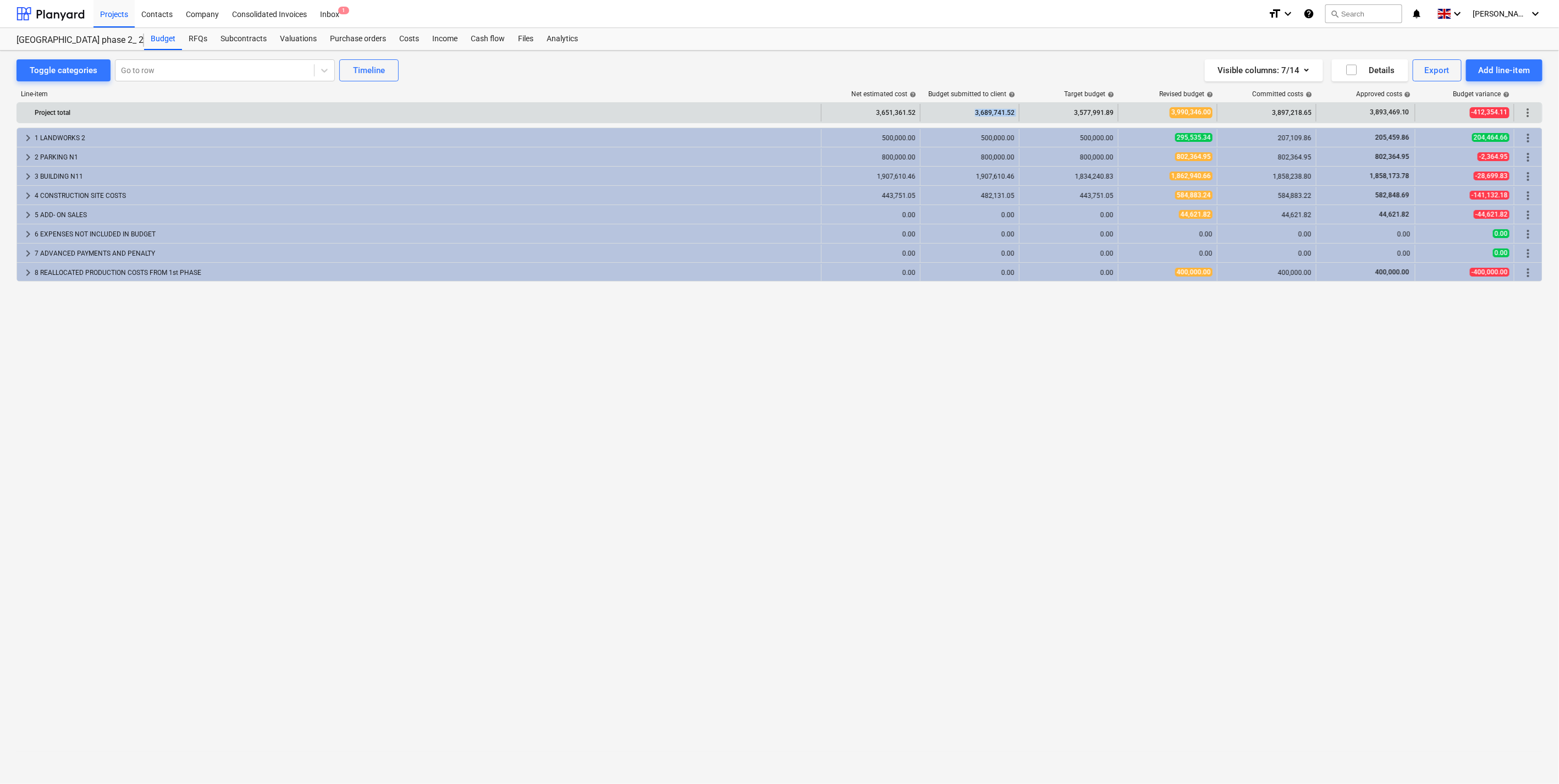
click at [972, 113] on div "3,689,741.52" at bounding box center [969, 113] width 90 height 18
drag, startPoint x: 972, startPoint y: 113, endPoint x: 1003, endPoint y: 115, distance: 31.1
click at [1003, 115] on div "3,689,741.52" at bounding box center [969, 113] width 90 height 18
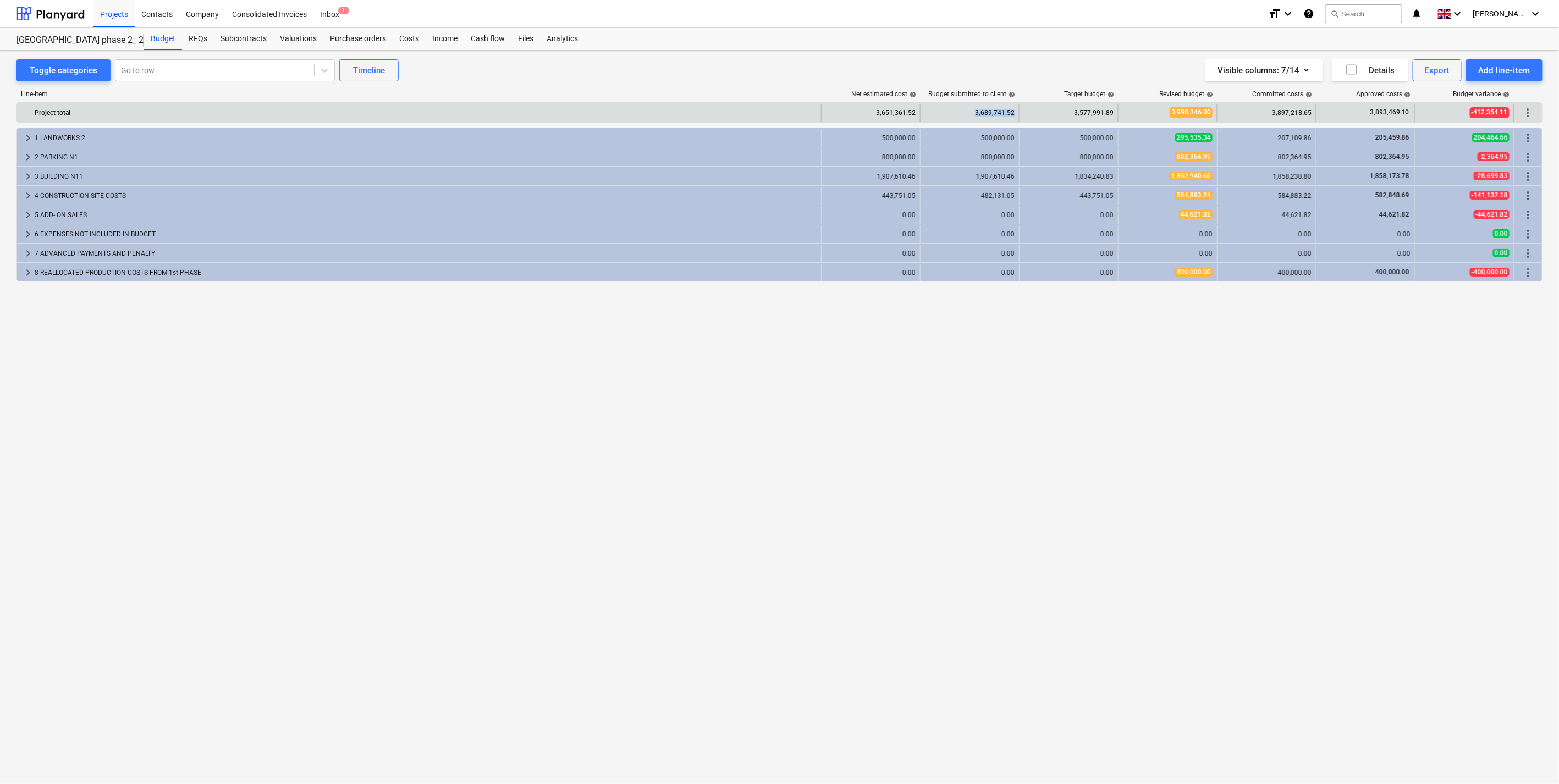
drag, startPoint x: 1003, startPoint y: 115, endPoint x: 974, endPoint y: 113, distance: 29.1
click at [974, 113] on div "3,689,741.52" at bounding box center [969, 113] width 90 height 18
drag, startPoint x: 974, startPoint y: 113, endPoint x: 990, endPoint y: 117, distance: 16.5
click at [990, 117] on div "3,689,741.52" at bounding box center [969, 113] width 90 height 18
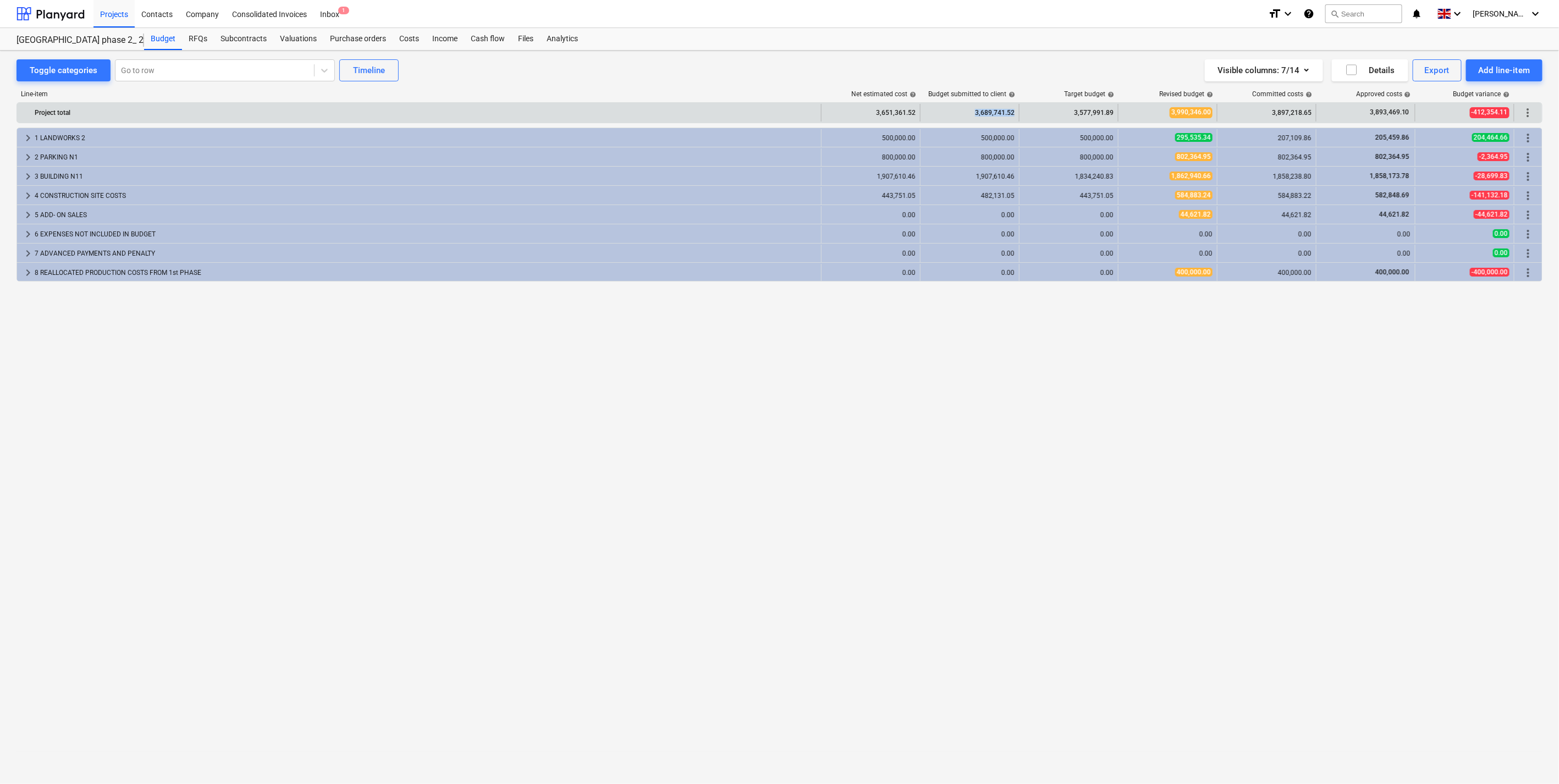
click at [990, 117] on div "3,689,741.52" at bounding box center [969, 113] width 90 height 18
drag, startPoint x: 964, startPoint y: 116, endPoint x: 1009, endPoint y: 118, distance: 45.0
click at [1009, 118] on div "3,689,741.52" at bounding box center [969, 113] width 90 height 18
drag, startPoint x: 1009, startPoint y: 118, endPoint x: 974, endPoint y: 117, distance: 35.0
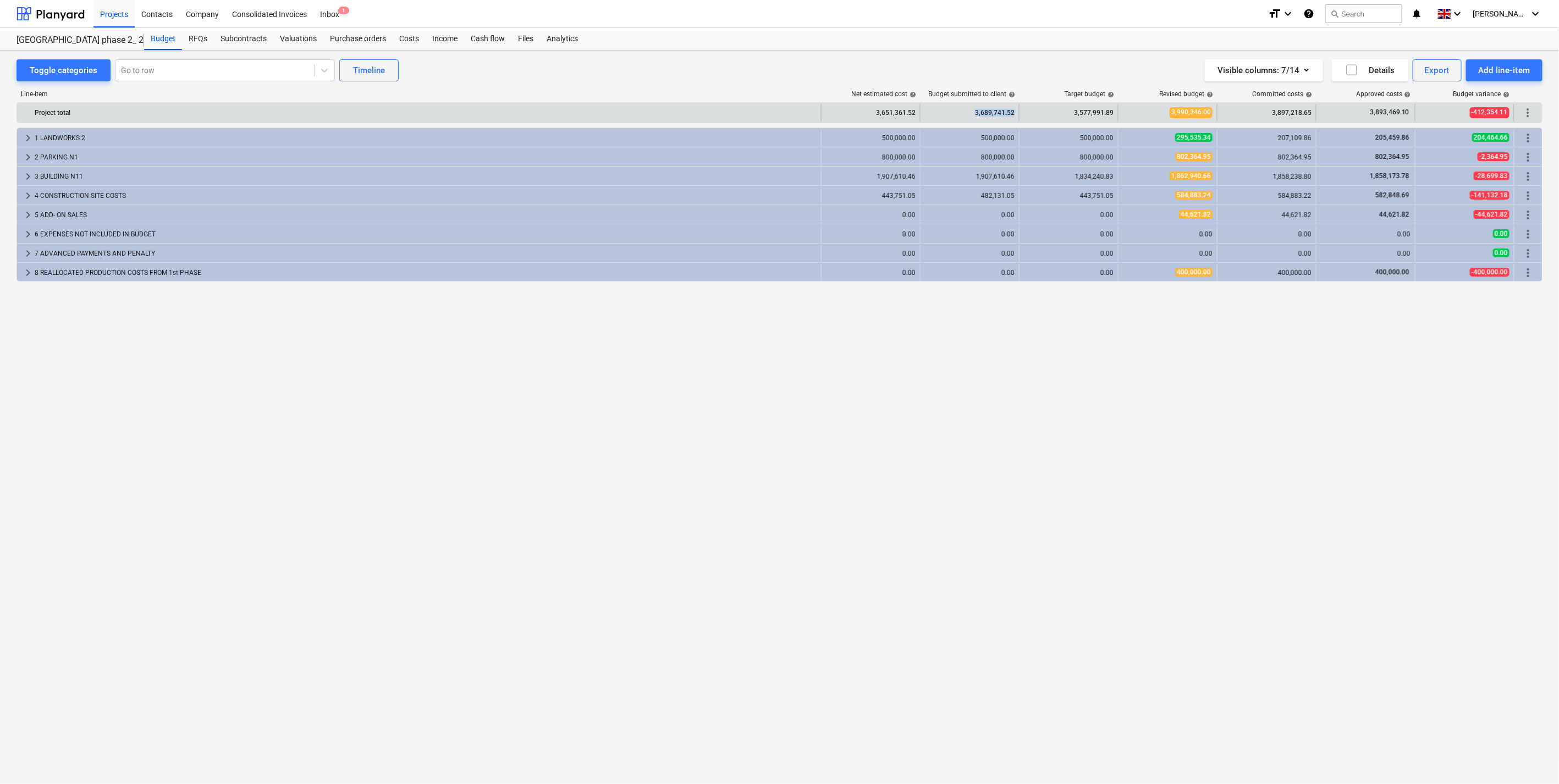
click at [974, 117] on div "3,689,741.52" at bounding box center [969, 113] width 90 height 18
drag, startPoint x: 974, startPoint y: 117, endPoint x: 1007, endPoint y: 117, distance: 33.0
click at [1007, 117] on div "3,689,741.52" at bounding box center [969, 113] width 90 height 18
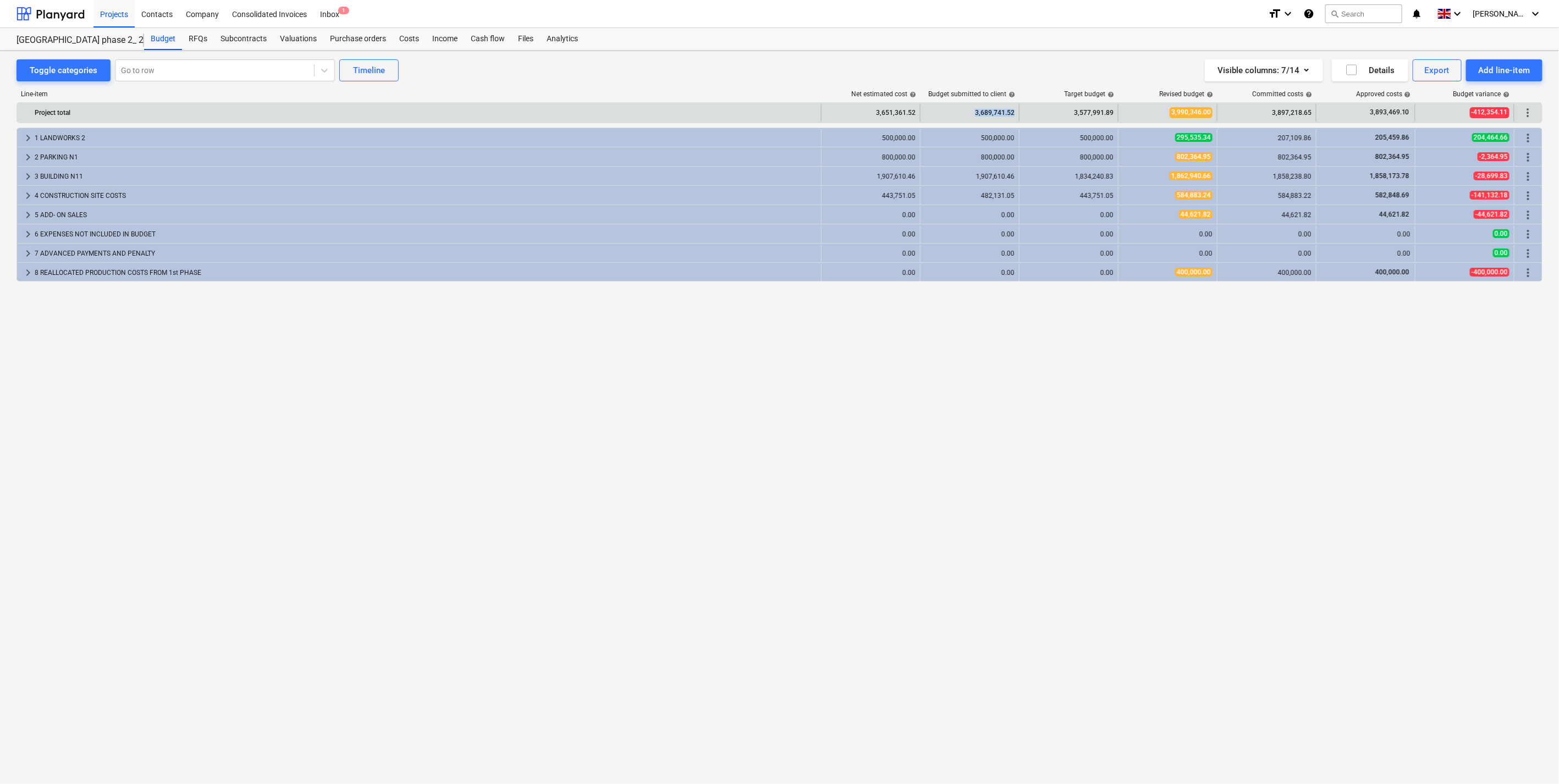
drag, startPoint x: 1007, startPoint y: 117, endPoint x: 972, endPoint y: 117, distance: 35.0
click at [972, 117] on div "3,689,741.52" at bounding box center [969, 113] width 90 height 18
drag, startPoint x: 972, startPoint y: 117, endPoint x: 1004, endPoint y: 118, distance: 32.0
click at [1004, 118] on div "3,689,741.52" at bounding box center [969, 113] width 90 height 18
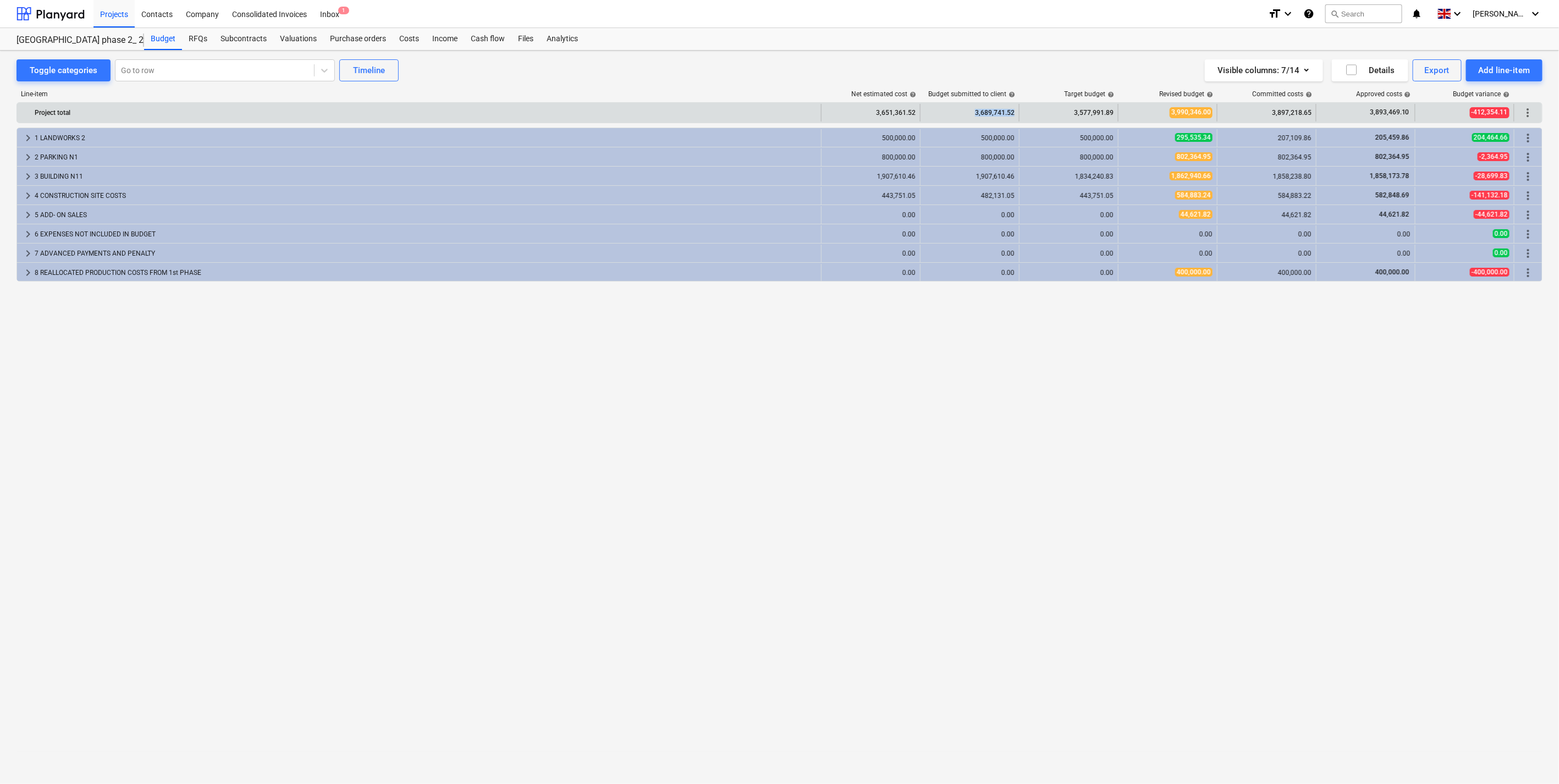
click at [1004, 118] on div "3,689,741.52" at bounding box center [969, 113] width 90 height 18
drag, startPoint x: 1004, startPoint y: 118, endPoint x: 977, endPoint y: 117, distance: 27.0
click at [977, 117] on div "3,689,741.52" at bounding box center [969, 113] width 90 height 18
drag, startPoint x: 977, startPoint y: 117, endPoint x: 1001, endPoint y: 117, distance: 24.0
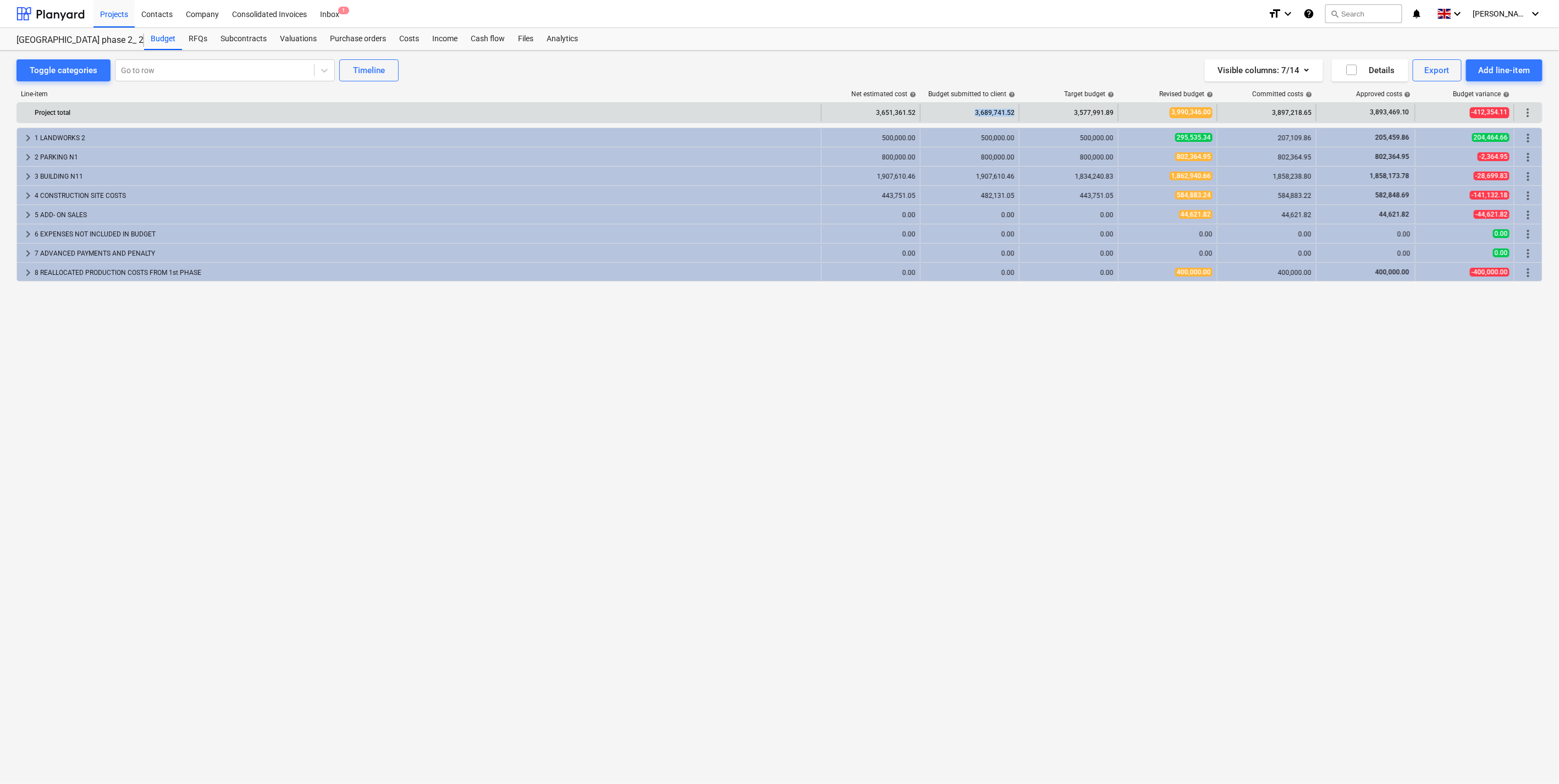
click at [1001, 117] on div "3,689,741.52" at bounding box center [969, 113] width 90 height 18
click at [1009, 117] on div "3,689,741.52" at bounding box center [969, 113] width 90 height 18
drag, startPoint x: 1009, startPoint y: 117, endPoint x: 977, endPoint y: 115, distance: 32.1
click at [977, 115] on div "3,689,741.52" at bounding box center [969, 113] width 90 height 18
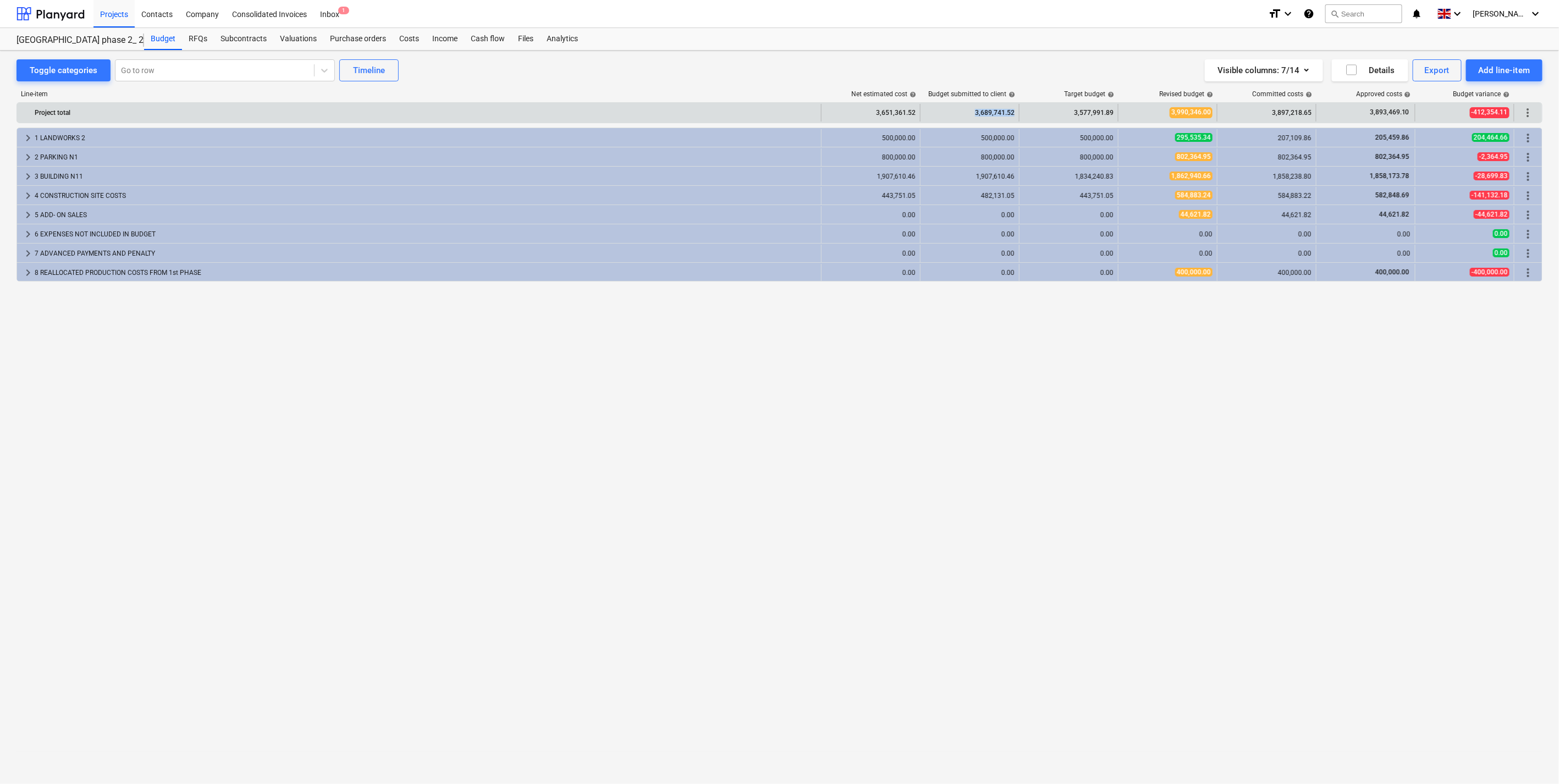
click at [977, 115] on div "3,689,741.52" at bounding box center [969, 113] width 90 height 18
drag, startPoint x: 977, startPoint y: 115, endPoint x: 1004, endPoint y: 115, distance: 27.0
click at [1004, 115] on div "3,689,741.52" at bounding box center [969, 113] width 90 height 18
drag, startPoint x: 1004, startPoint y: 115, endPoint x: 967, endPoint y: 114, distance: 37.0
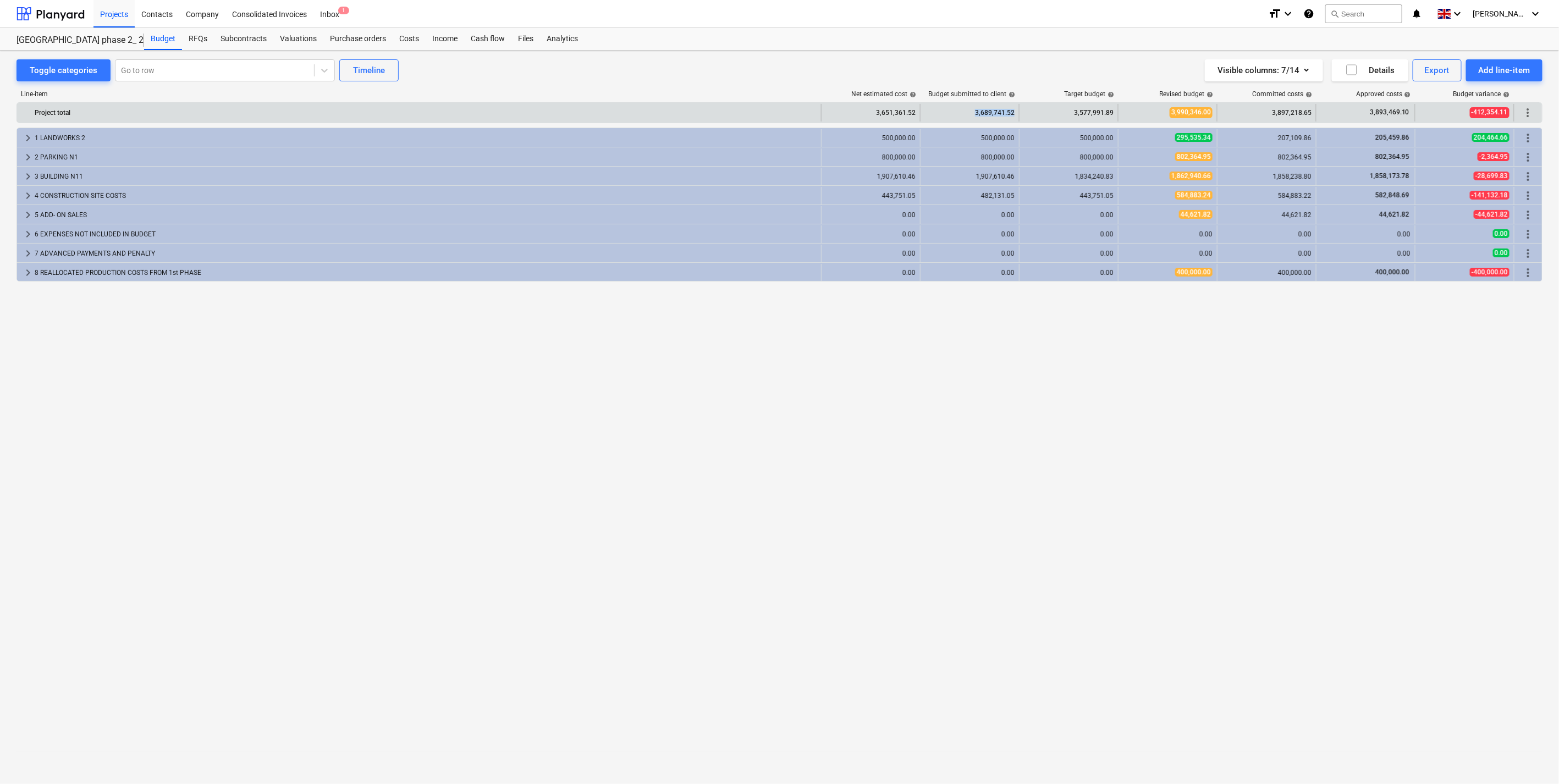
click at [967, 114] on div "3,689,741.52" at bounding box center [969, 113] width 90 height 18
drag, startPoint x: 987, startPoint y: 113, endPoint x: 999, endPoint y: 113, distance: 12.0
click at [999, 113] on div "3,689,741.52" at bounding box center [969, 113] width 90 height 18
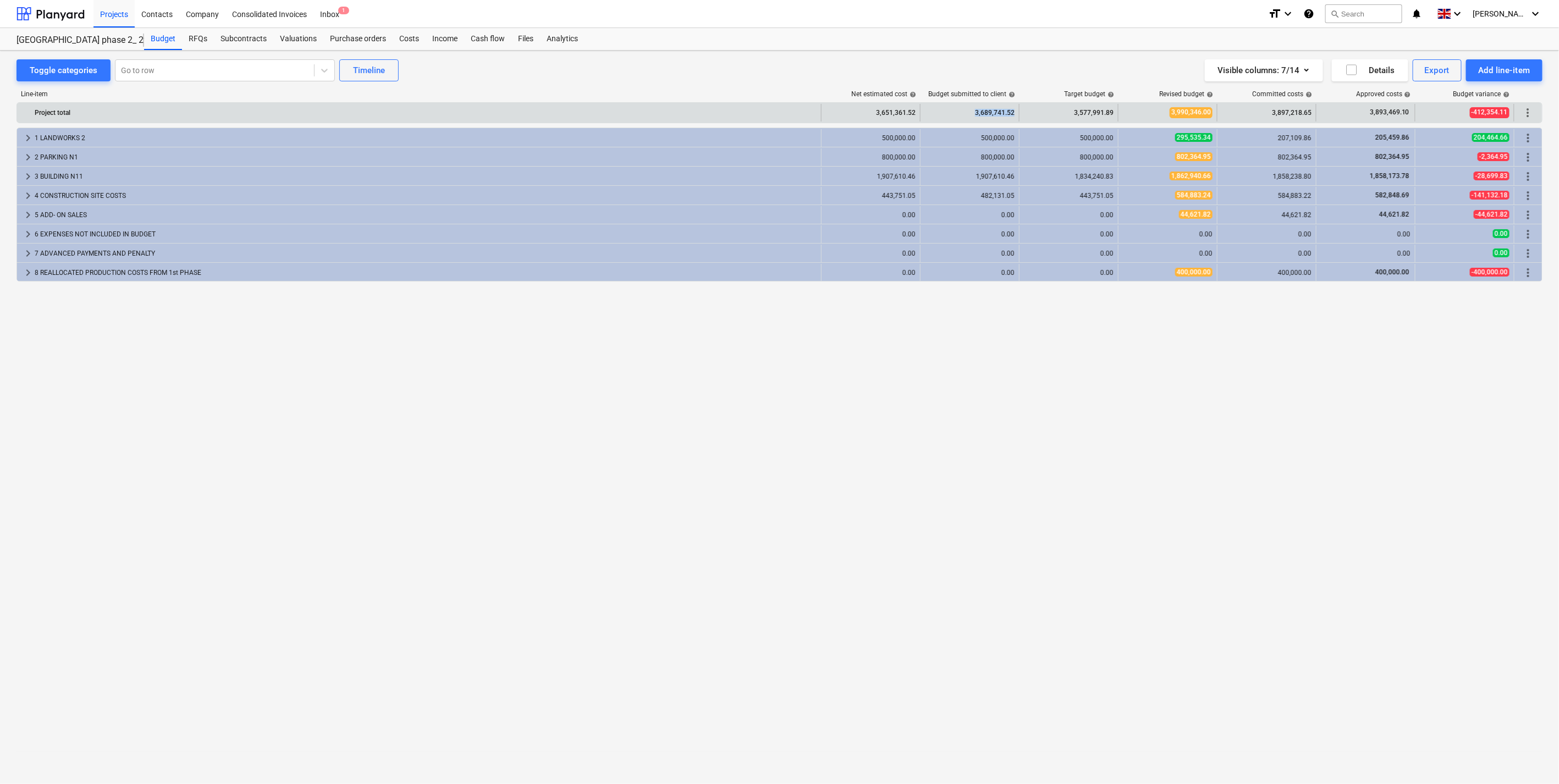
drag, startPoint x: 999, startPoint y: 113, endPoint x: 971, endPoint y: 113, distance: 28.0
click at [971, 113] on div "3,689,741.52" at bounding box center [969, 113] width 90 height 18
drag, startPoint x: 971, startPoint y: 113, endPoint x: 994, endPoint y: 117, distance: 23.3
click at [994, 117] on div "3,689,741.52" at bounding box center [969, 113] width 90 height 18
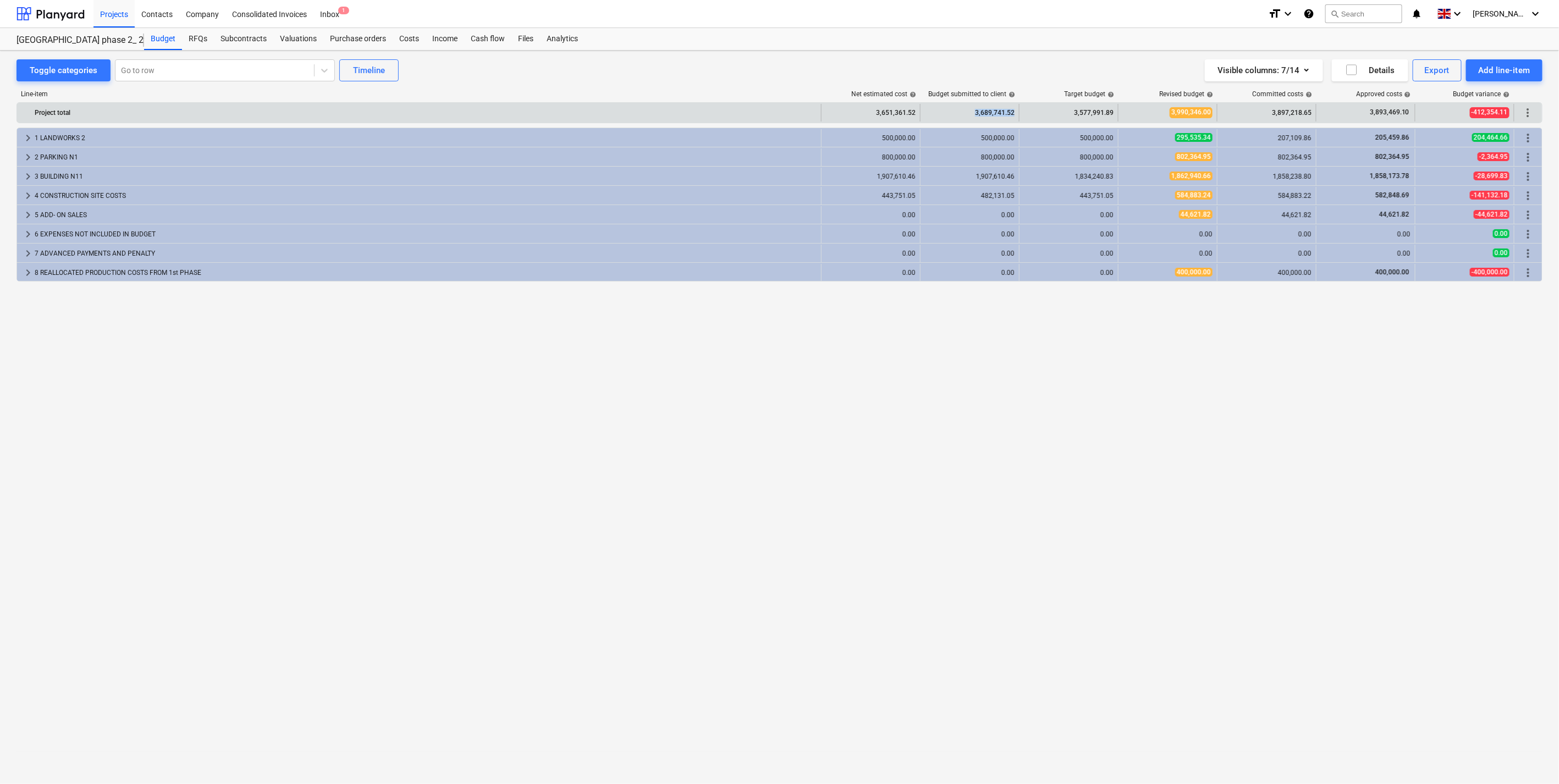
click at [994, 117] on div "3,689,741.52" at bounding box center [969, 113] width 90 height 18
drag, startPoint x: 994, startPoint y: 117, endPoint x: 972, endPoint y: 117, distance: 22.0
click at [972, 117] on div "3,689,741.52" at bounding box center [969, 113] width 90 height 18
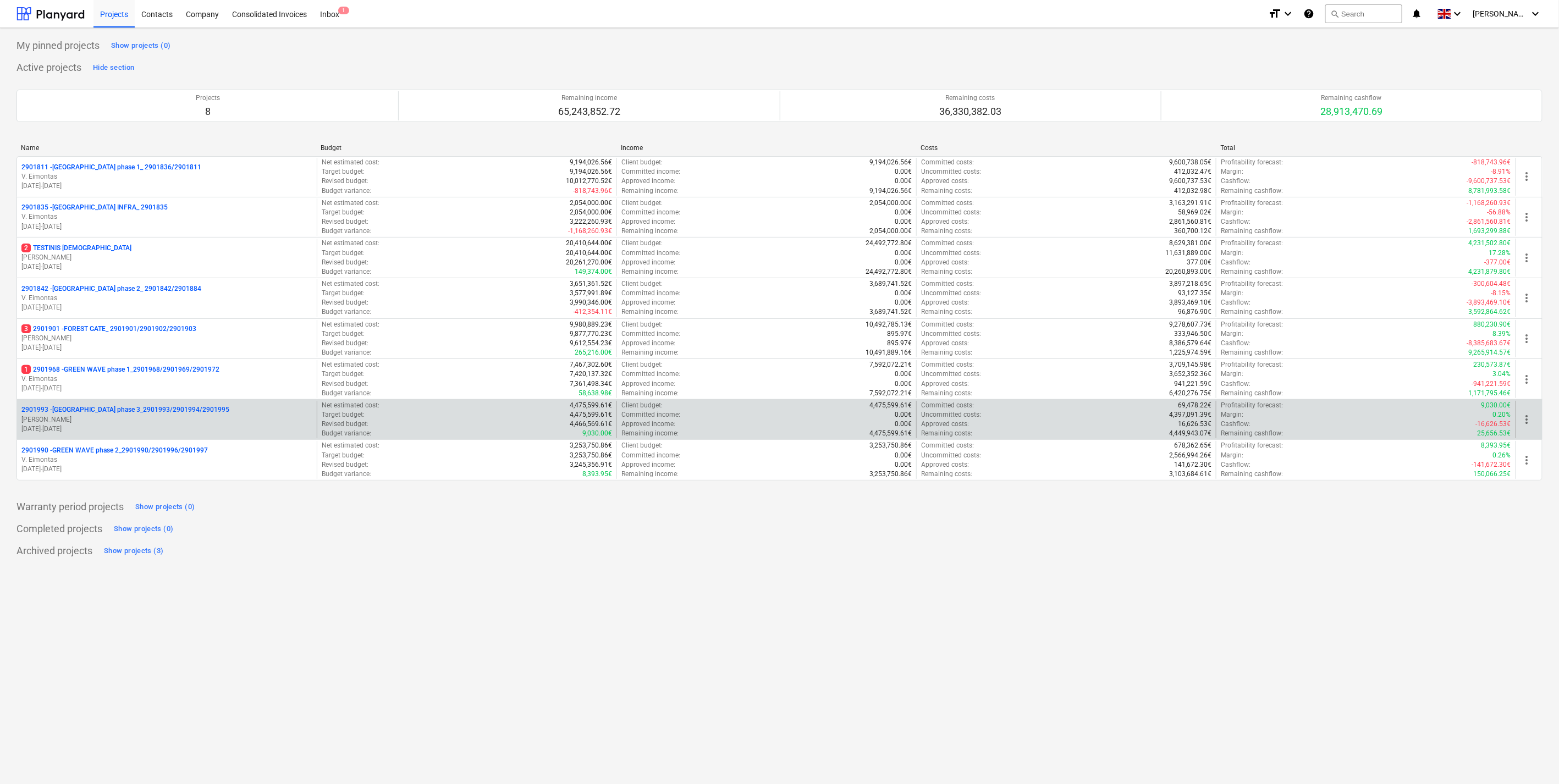
click at [172, 426] on p "01.09.2025 - 28.02.2027" at bounding box center [167, 428] width 291 height 9
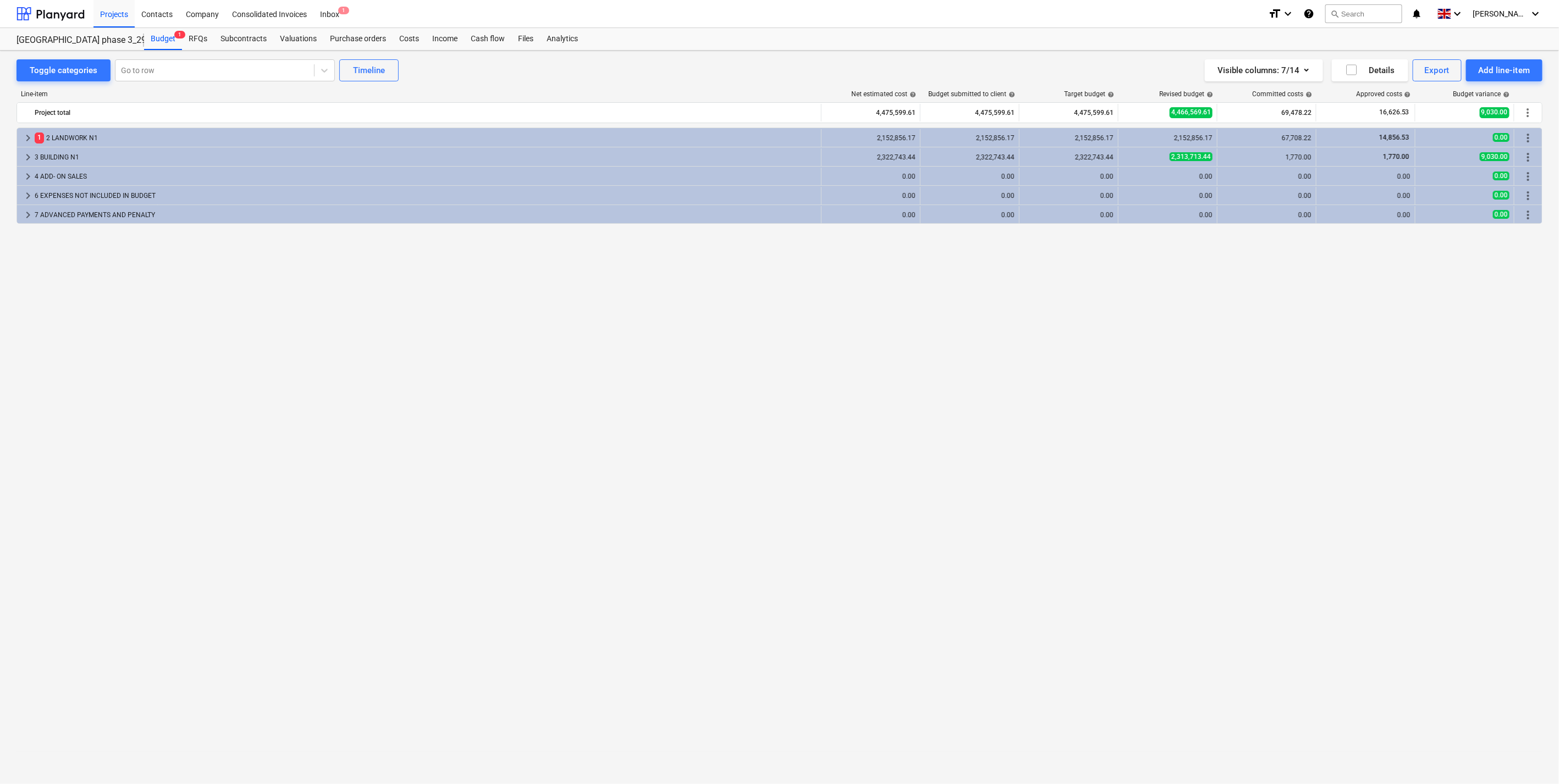
drag, startPoint x: 470, startPoint y: 335, endPoint x: 128, endPoint y: 335, distance: 342.0
click at [470, 335] on div "keyboard_arrow_right 1 2 LANDWORK N1 2,152,856.17 2,152,856.17 2,152,856.17 2,1…" at bounding box center [779, 433] width 1525 height 611
click at [911, 267] on div "keyboard_arrow_right 1 2 LANDWORK N1 2,152,856.17 2,152,856.17 2,152,856.17 2,1…" at bounding box center [779, 433] width 1525 height 611
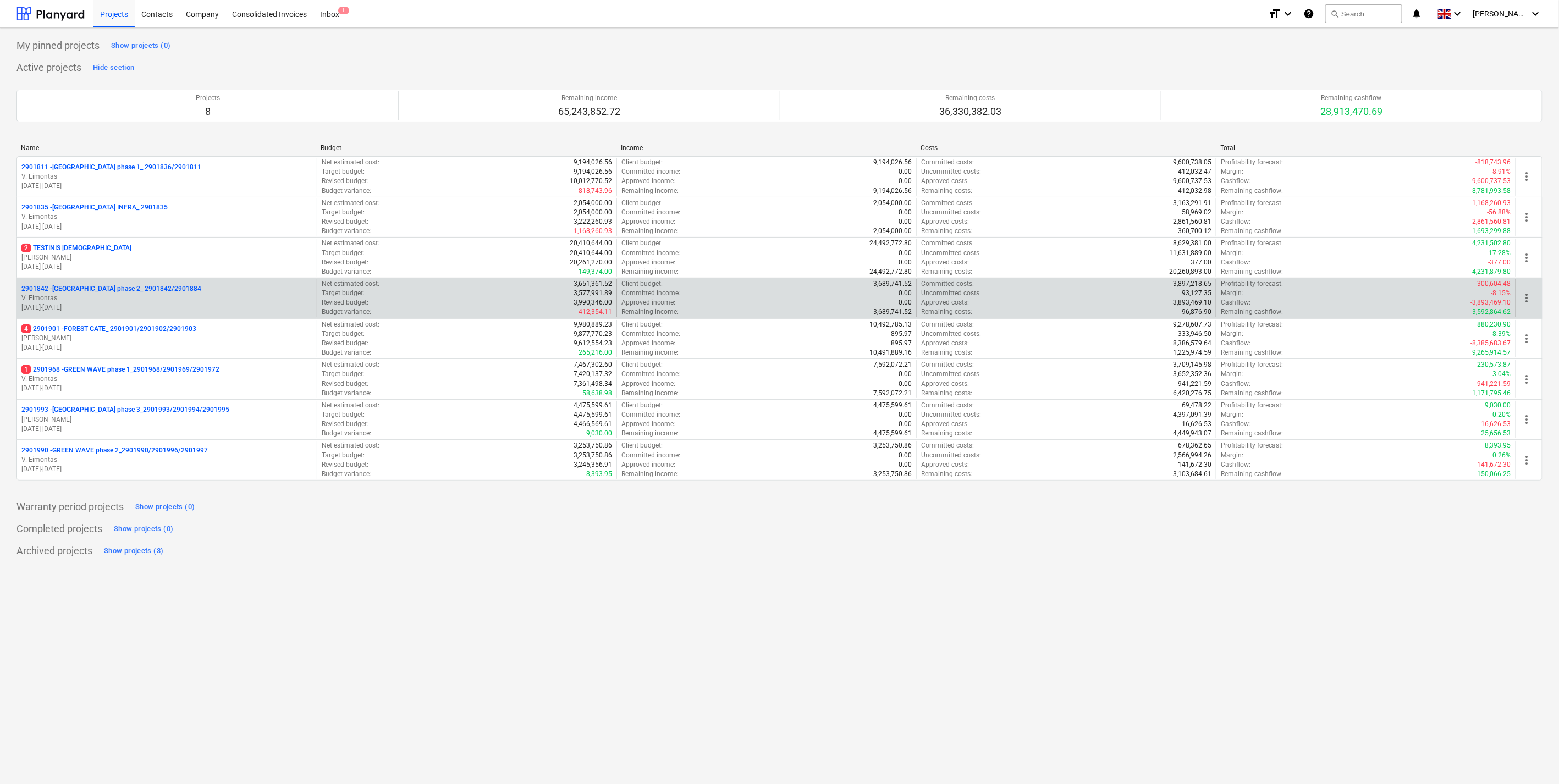
click at [133, 289] on p "2901842 - LAKE TOWN phase 2_ 2901842/2901884" at bounding box center [111, 289] width 180 height 9
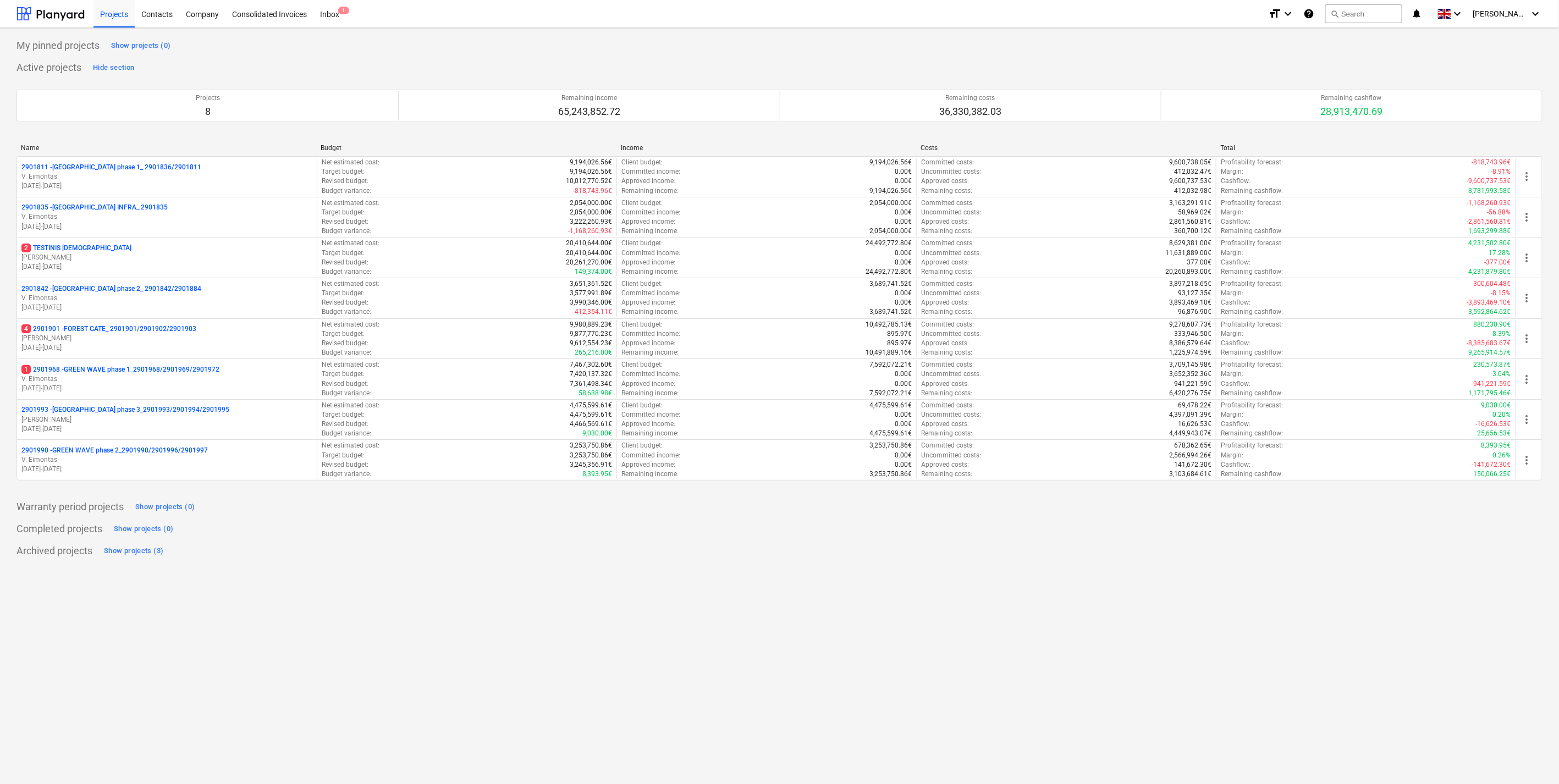
click at [158, 413] on p "2901993 - LAKE TOWN phase 3_2901993/2901994/2901995" at bounding box center [125, 409] width 208 height 9
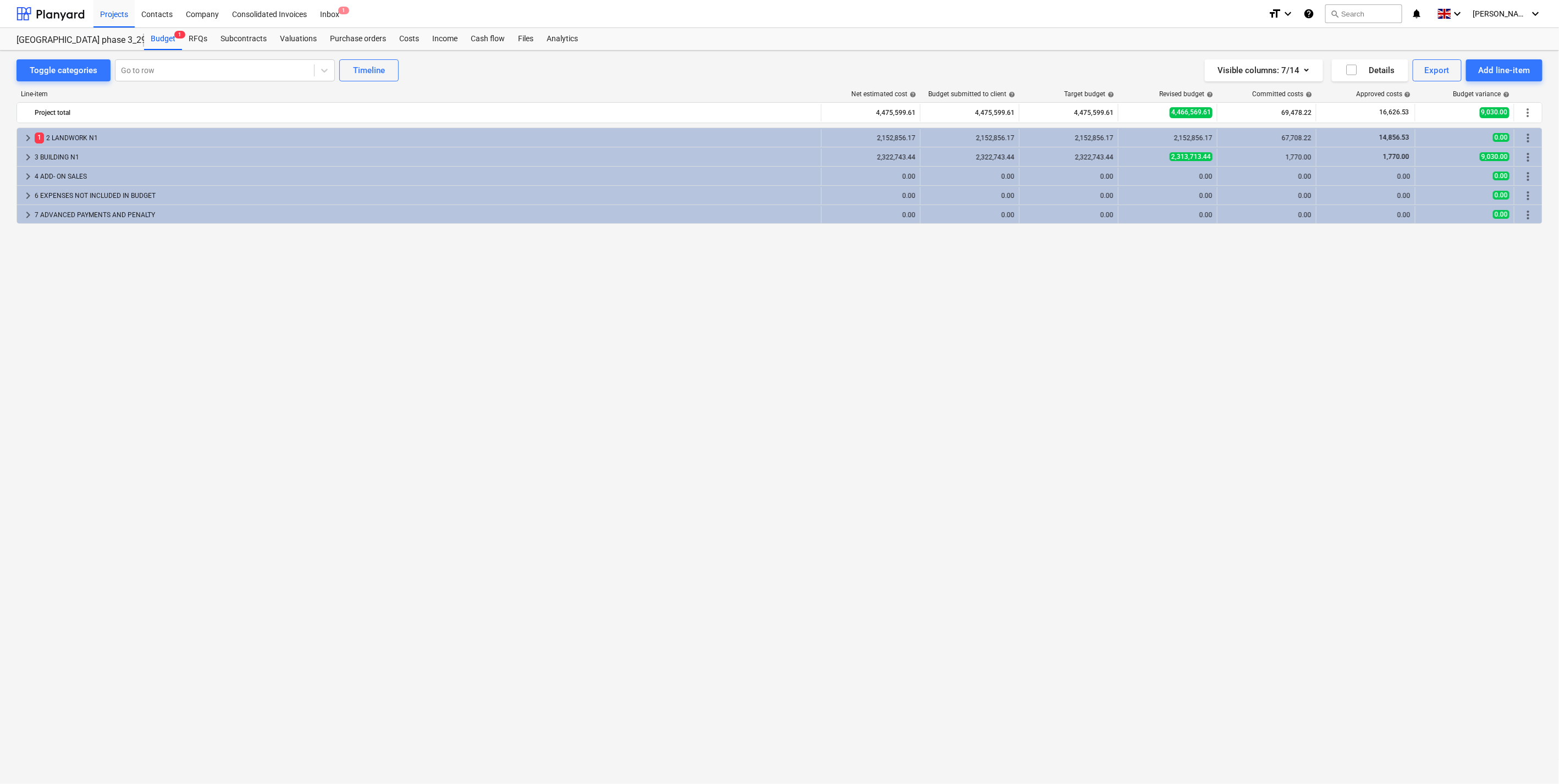
drag, startPoint x: 611, startPoint y: 536, endPoint x: 689, endPoint y: 553, distance: 79.8
click at [611, 537] on div "keyboard_arrow_right 1 2 LANDWORK N1 2,152,856.17 2,152,856.17 2,152,856.17 2,1…" at bounding box center [779, 433] width 1525 height 611
drag, startPoint x: 645, startPoint y: 304, endPoint x: 816, endPoint y: 303, distance: 171.0
click at [645, 304] on div "keyboard_arrow_right 1 2 LANDWORK N1 2,152,856.17 2,152,856.17 2,152,856.17 2,1…" at bounding box center [779, 433] width 1525 height 611
click at [981, 314] on div "keyboard_arrow_right 1 2 LANDWORK N1 2,152,856.17 2,152,856.17 2,152,856.17 2,1…" at bounding box center [779, 433] width 1525 height 611
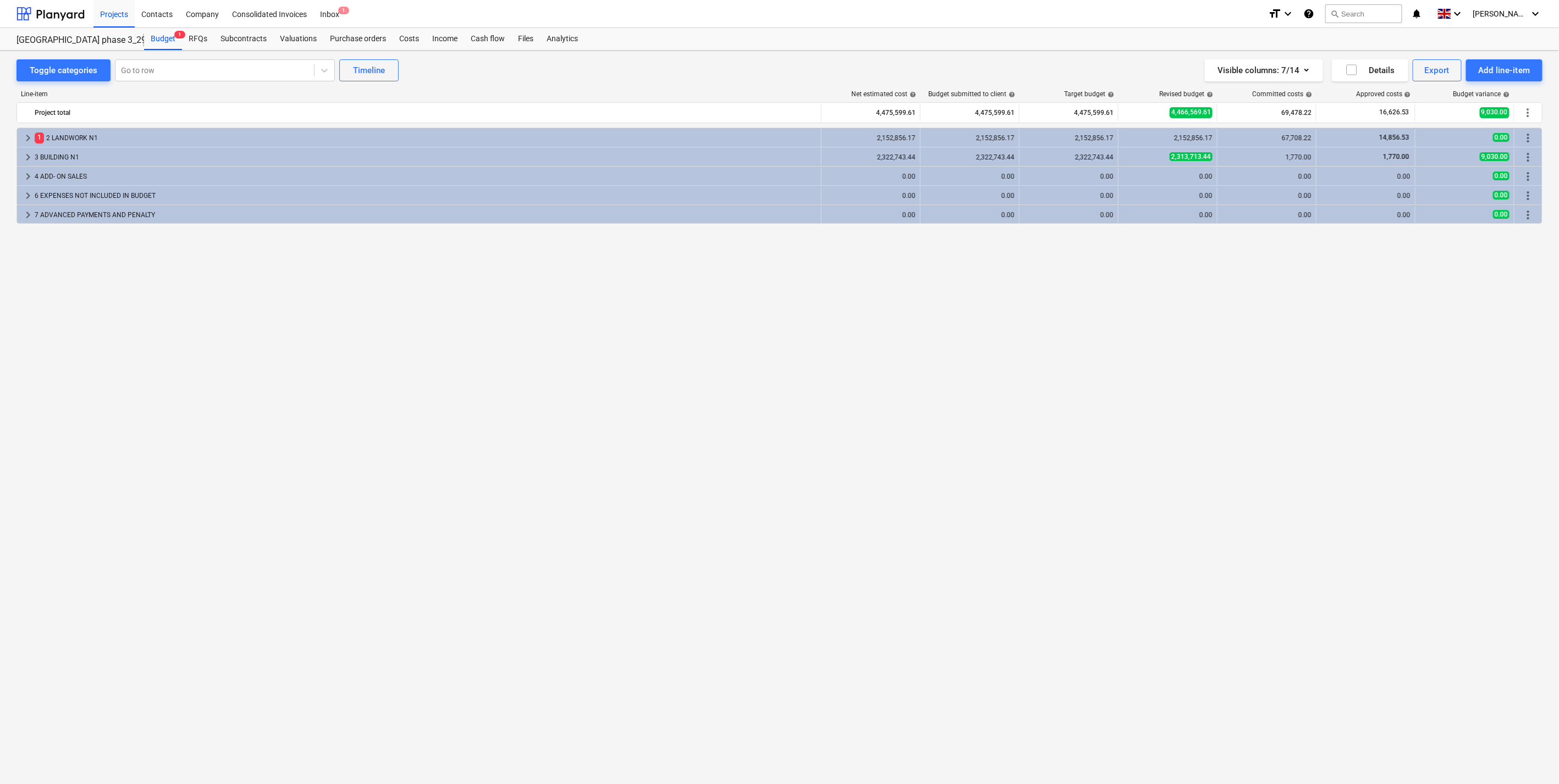
drag, startPoint x: 1116, startPoint y: 331, endPoint x: 1121, endPoint y: 335, distance: 6.4
click at [1116, 331] on div "keyboard_arrow_right 1 2 LANDWORK N1 2,152,856.17 2,152,856.17 2,152,856.17 2,1…" at bounding box center [779, 433] width 1525 height 611
click at [424, 470] on div "keyboard_arrow_right 1 2 LANDWORK N1 2,152,856.17 2,152,856.17 2,152,856.17 2,1…" at bounding box center [779, 433] width 1525 height 611
drag, startPoint x: 595, startPoint y: 398, endPoint x: 604, endPoint y: 398, distance: 9.0
click at [595, 398] on div "keyboard_arrow_right 1 2 LANDWORK N1 2,152,856.17 2,152,856.17 2,152,856.17 2,1…" at bounding box center [779, 433] width 1525 height 611
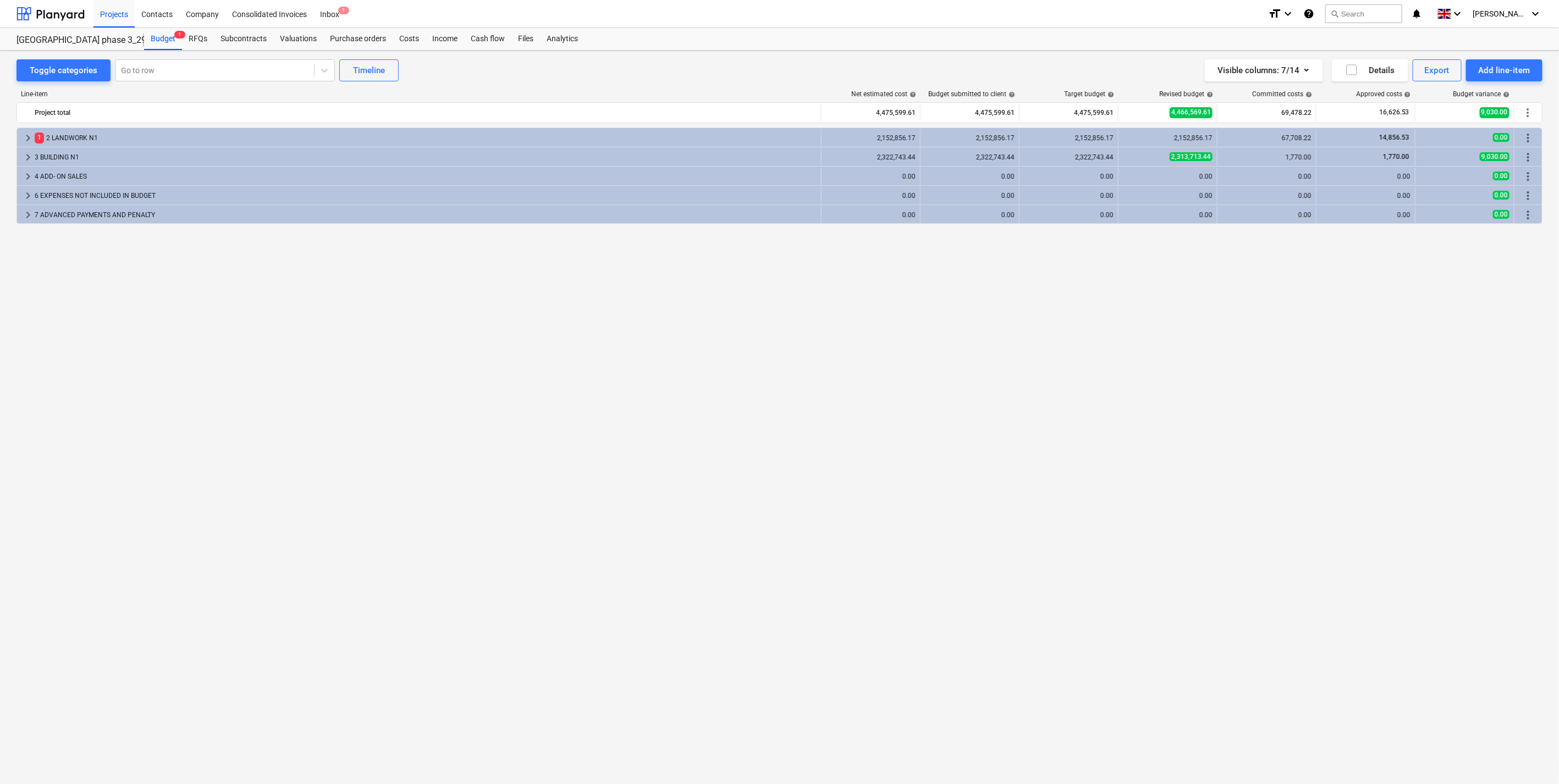
drag, startPoint x: 972, startPoint y: 44, endPoint x: 826, endPoint y: 23, distance: 147.5
click at [971, 44] on div "Budget 1 RFQs Subcontracts Valuations Purchase orders Costs Income Cash flow Fi…" at bounding box center [843, 38] width 1398 height 22
